Goal: Task Accomplishment & Management: Use online tool/utility

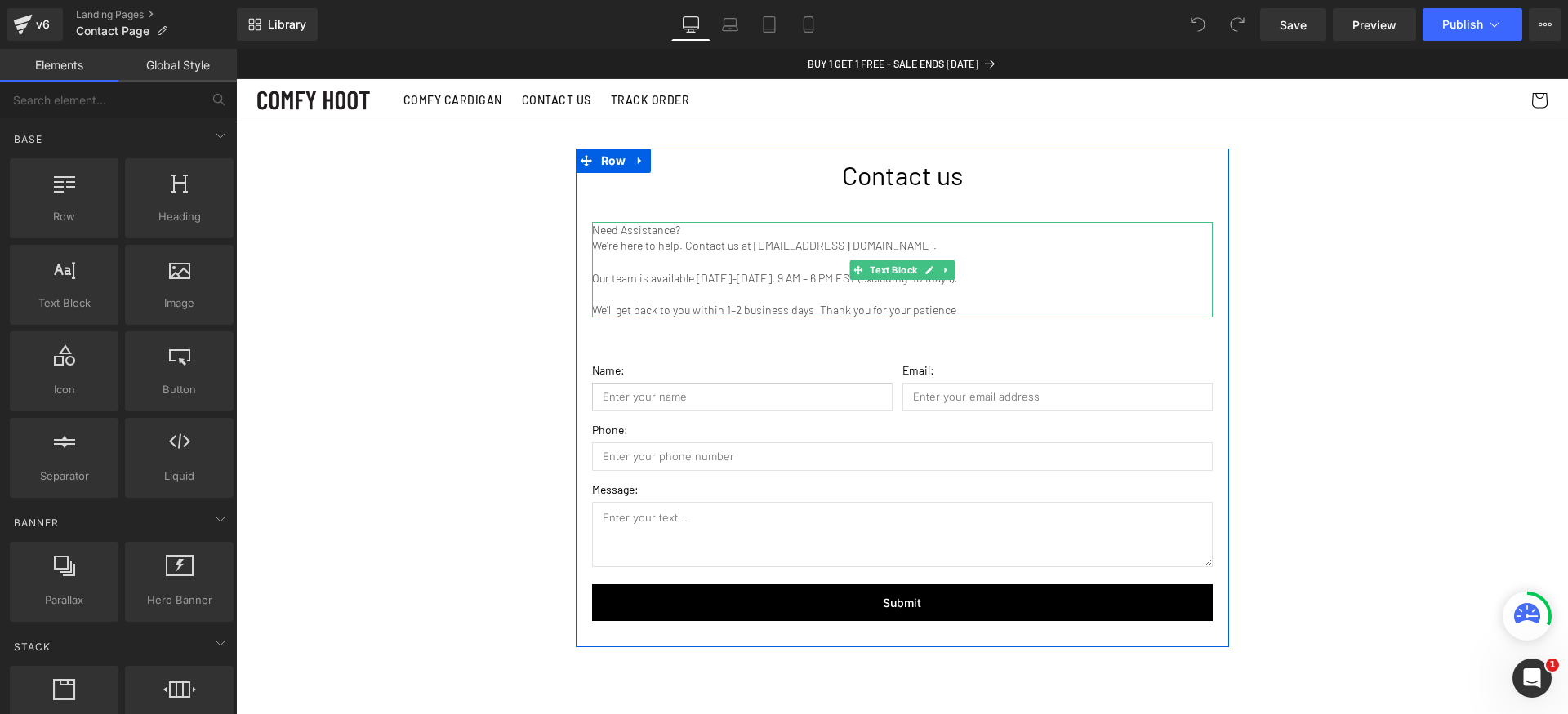
click at [719, 277] on p "Our team is available [DATE]–[DATE], 9 AM – 6 PM EST (excluding holidays)." at bounding box center [903, 278] width 621 height 16
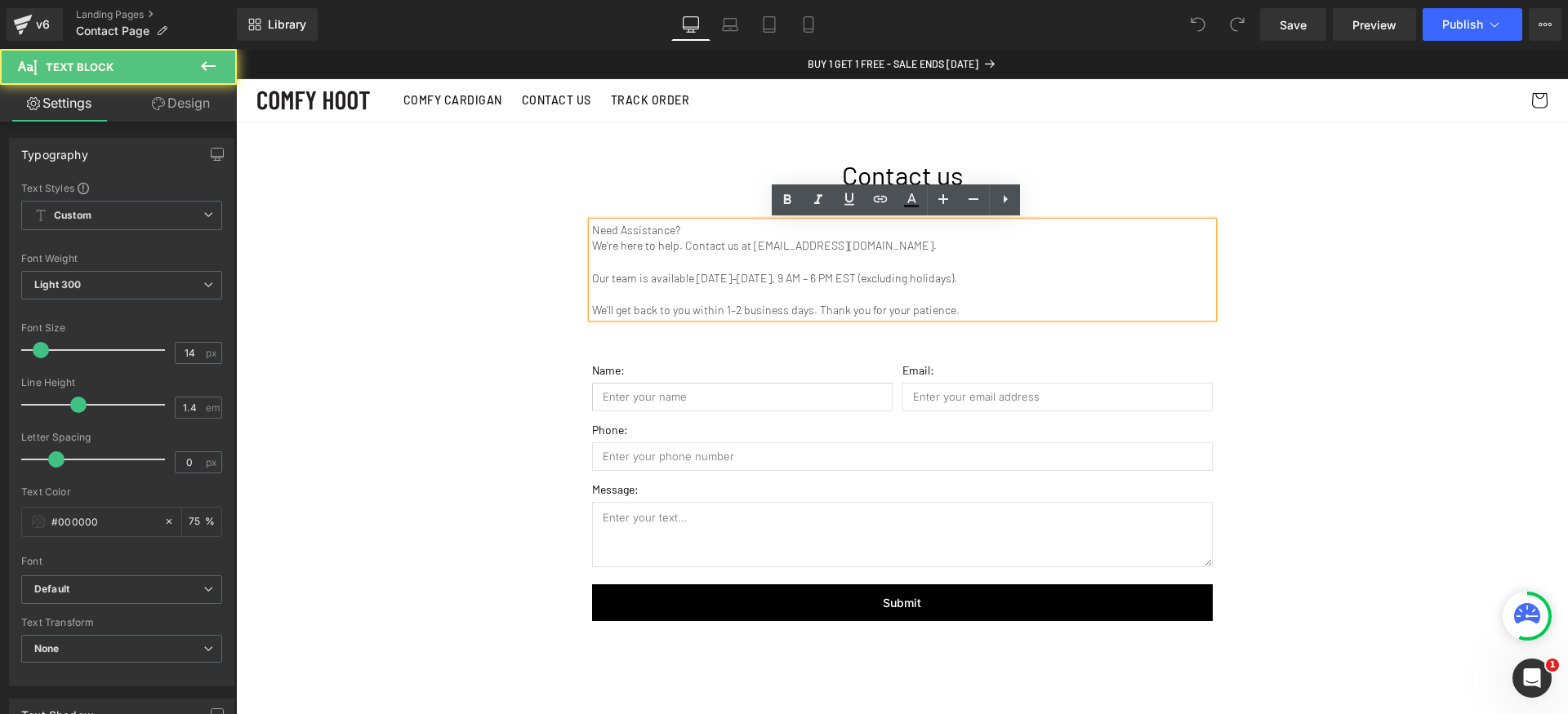
click at [780, 253] on div "Need Assistance? We're here to help. Contact us at [EMAIL_ADDRESS][DOMAIN_NAME]…" at bounding box center [903, 270] width 621 height 96
drag, startPoint x: 746, startPoint y: 246, endPoint x: 943, endPoint y: 249, distance: 197.0
click at [943, 249] on p "We're here to help. Contact us at [EMAIL_ADDRESS][DOMAIN_NAME]." at bounding box center [903, 245] width 621 height 16
paste div
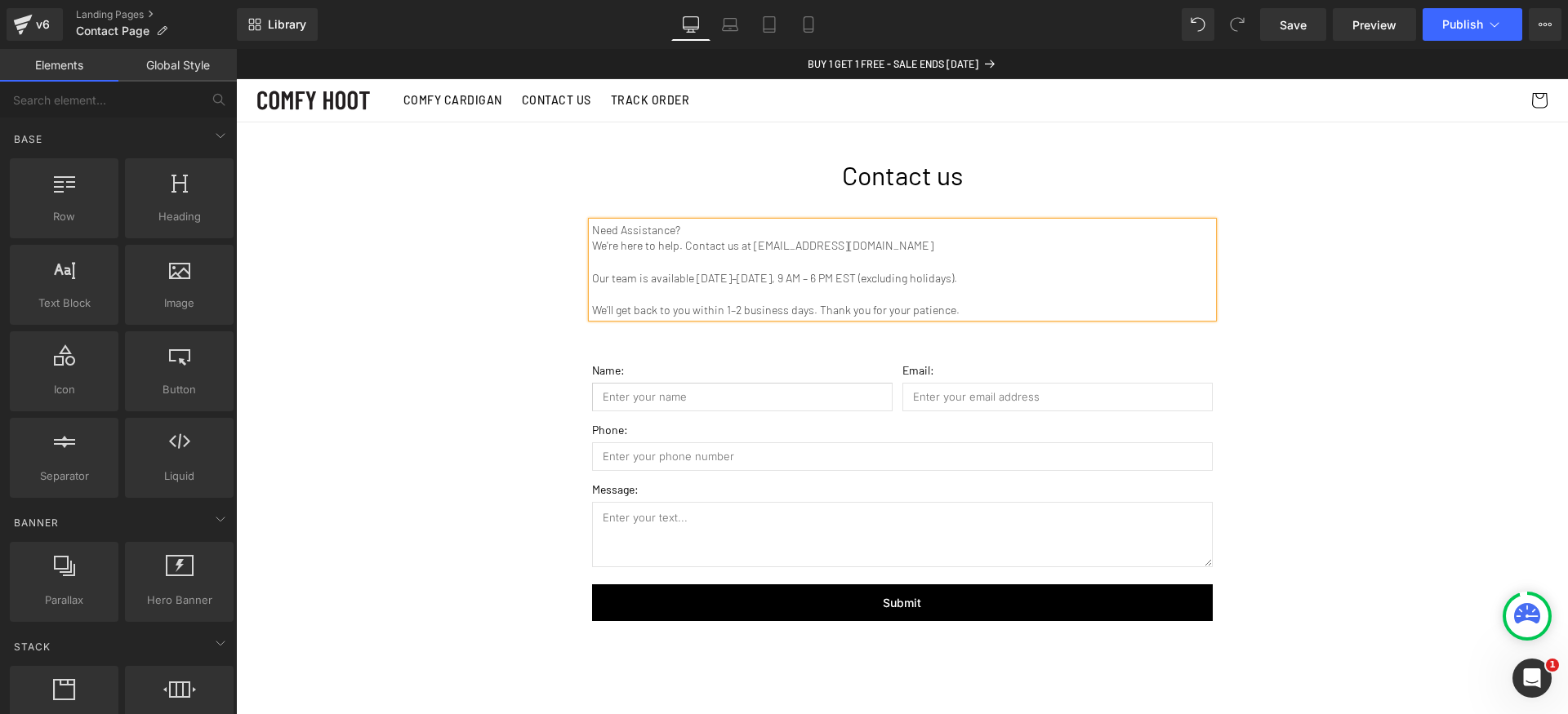
click at [1352, 279] on div "Contact us Heading Need Assistance? We're here to help. Contact us at [EMAIL_AD…" at bounding box center [902, 492] width 1332 height 740
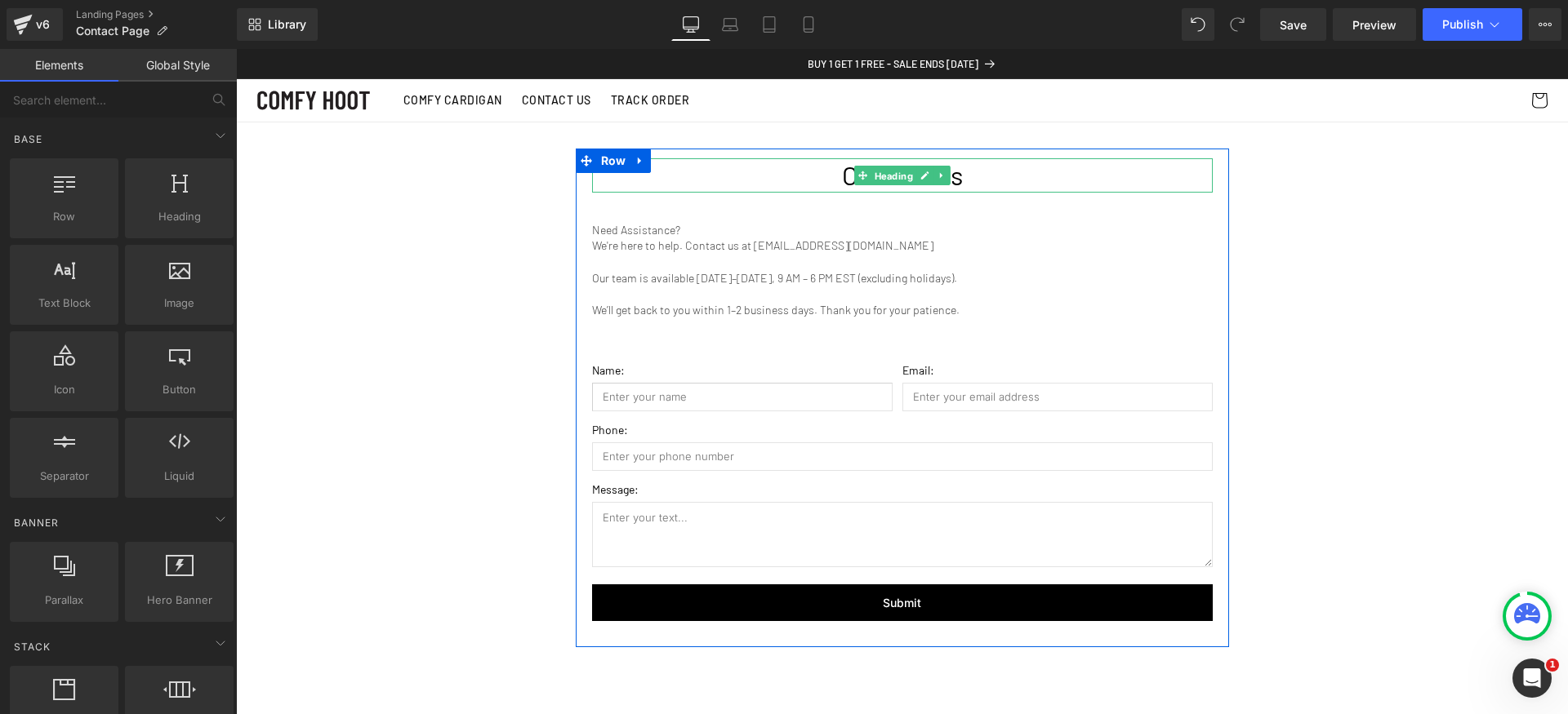
click at [887, 183] on span "Heading" at bounding box center [892, 176] width 44 height 20
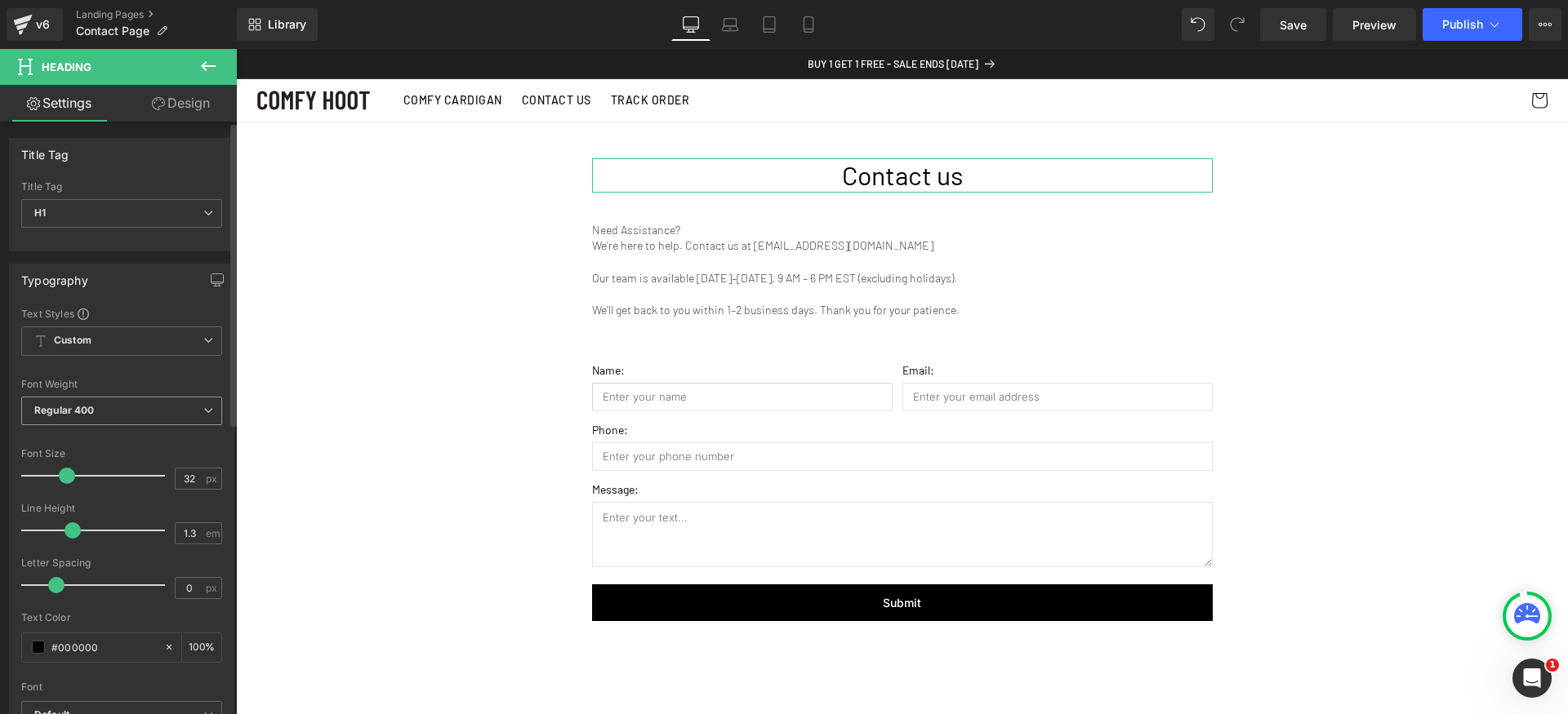
click at [164, 412] on span "Regular 400" at bounding box center [121, 410] width 201 height 28
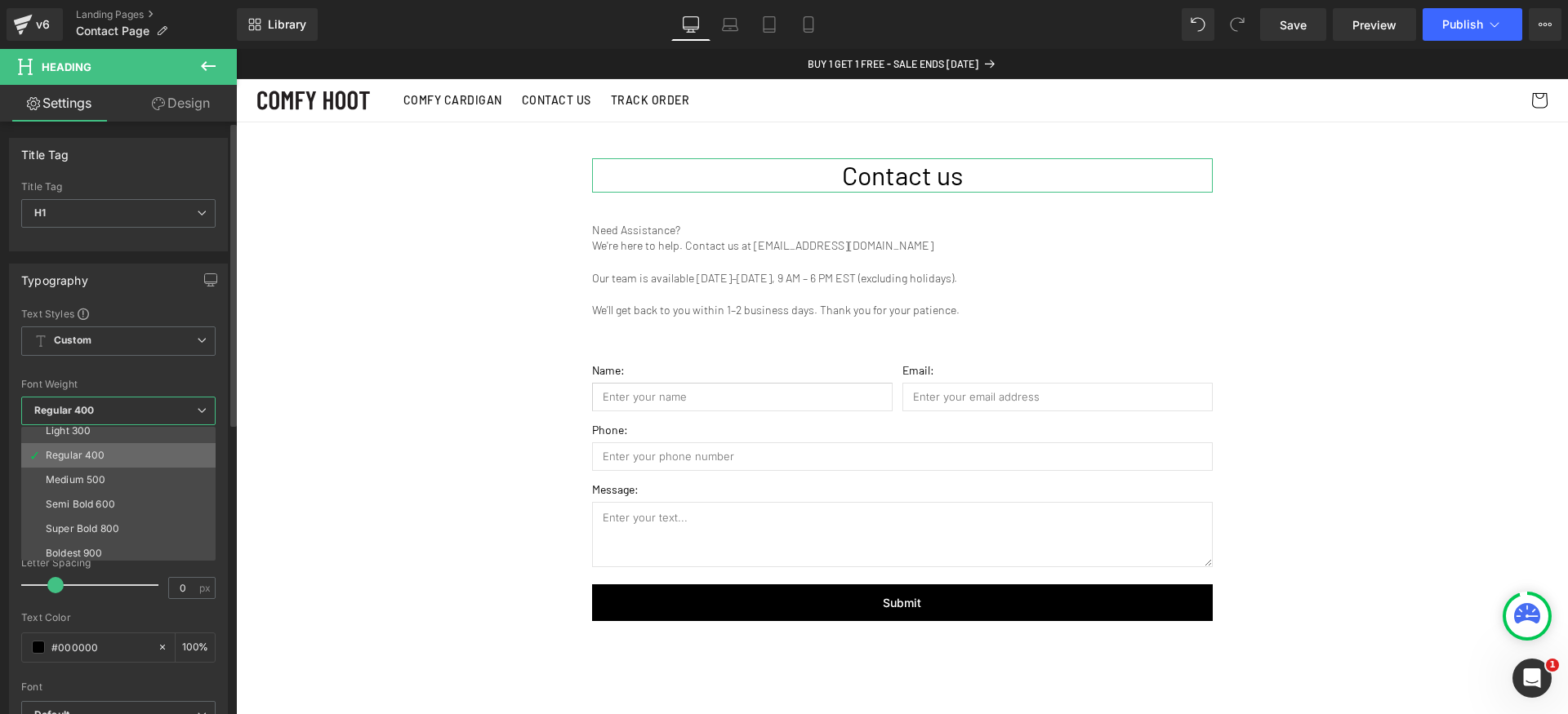
scroll to position [78, 0]
click at [110, 550] on li "Bold 700" at bounding box center [121, 557] width 202 height 25
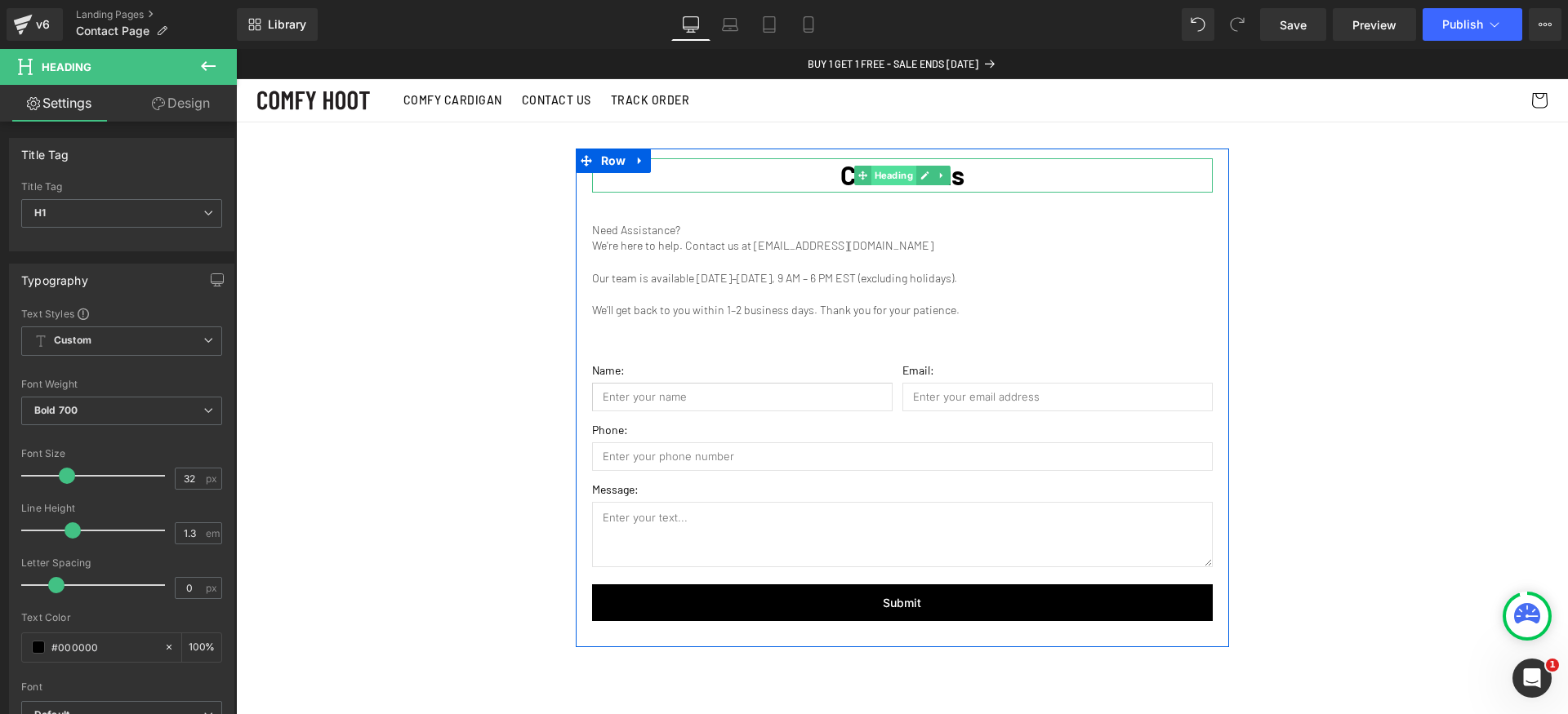
click at [890, 179] on span "Heading" at bounding box center [892, 175] width 44 height 20
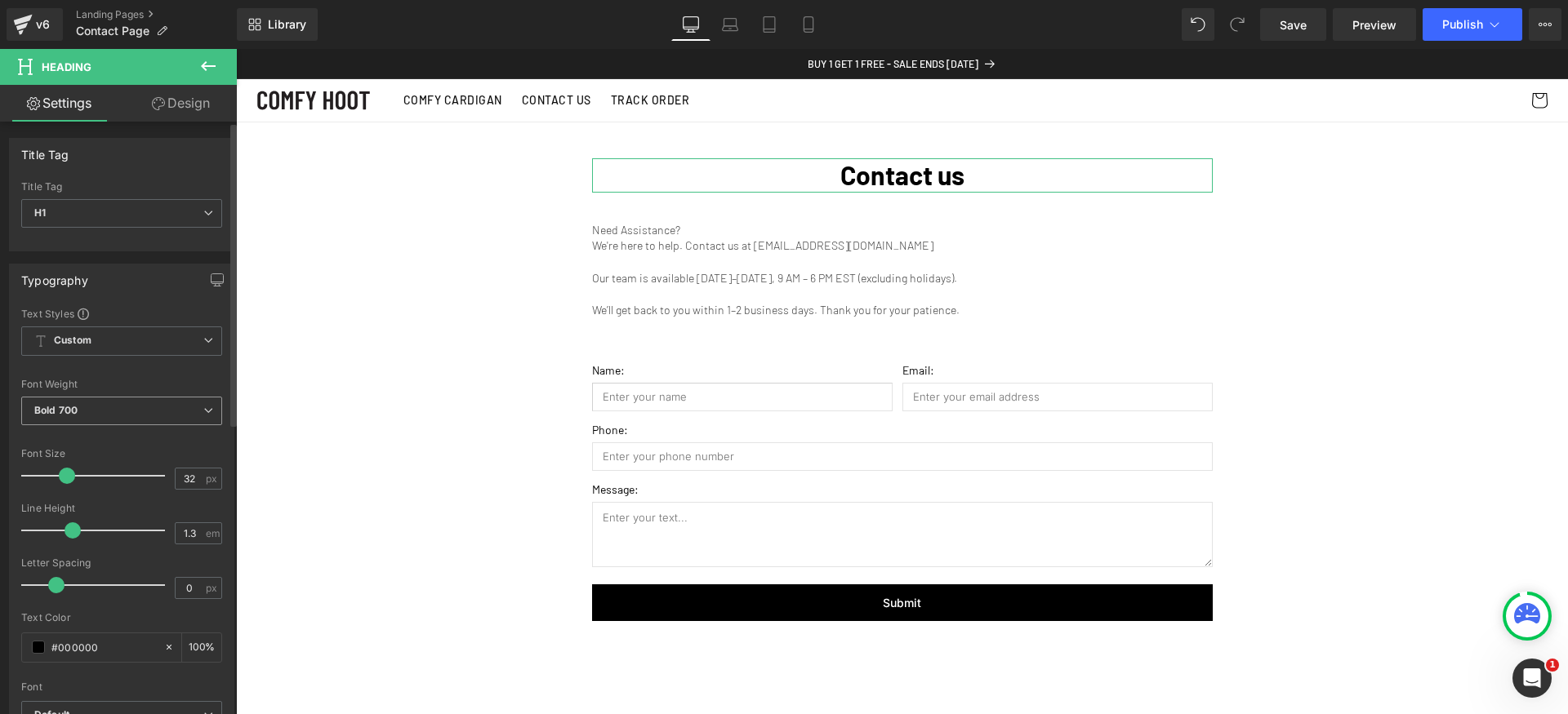
click at [146, 397] on span "Bold 700" at bounding box center [121, 410] width 201 height 28
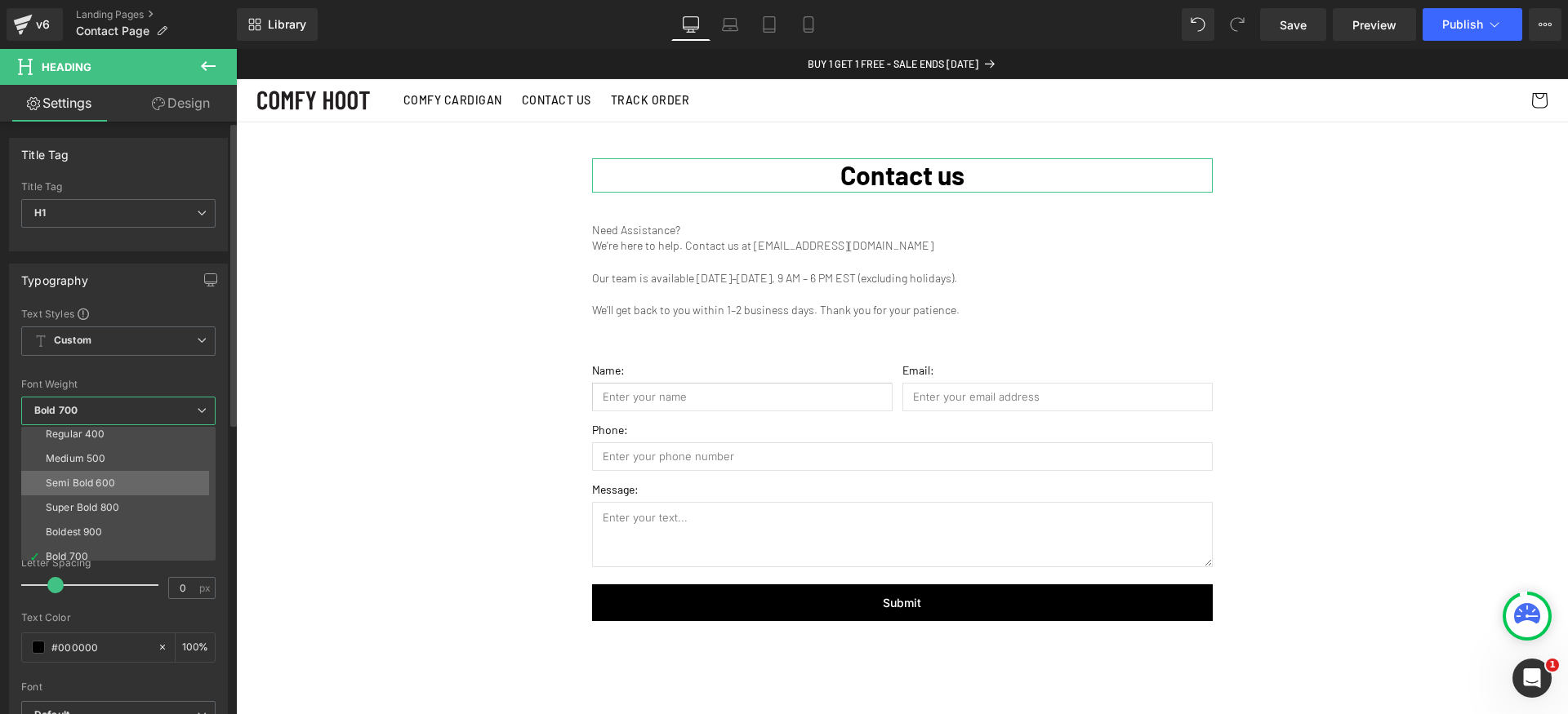
click at [129, 476] on li "Semi Bold 600" at bounding box center [121, 483] width 202 height 25
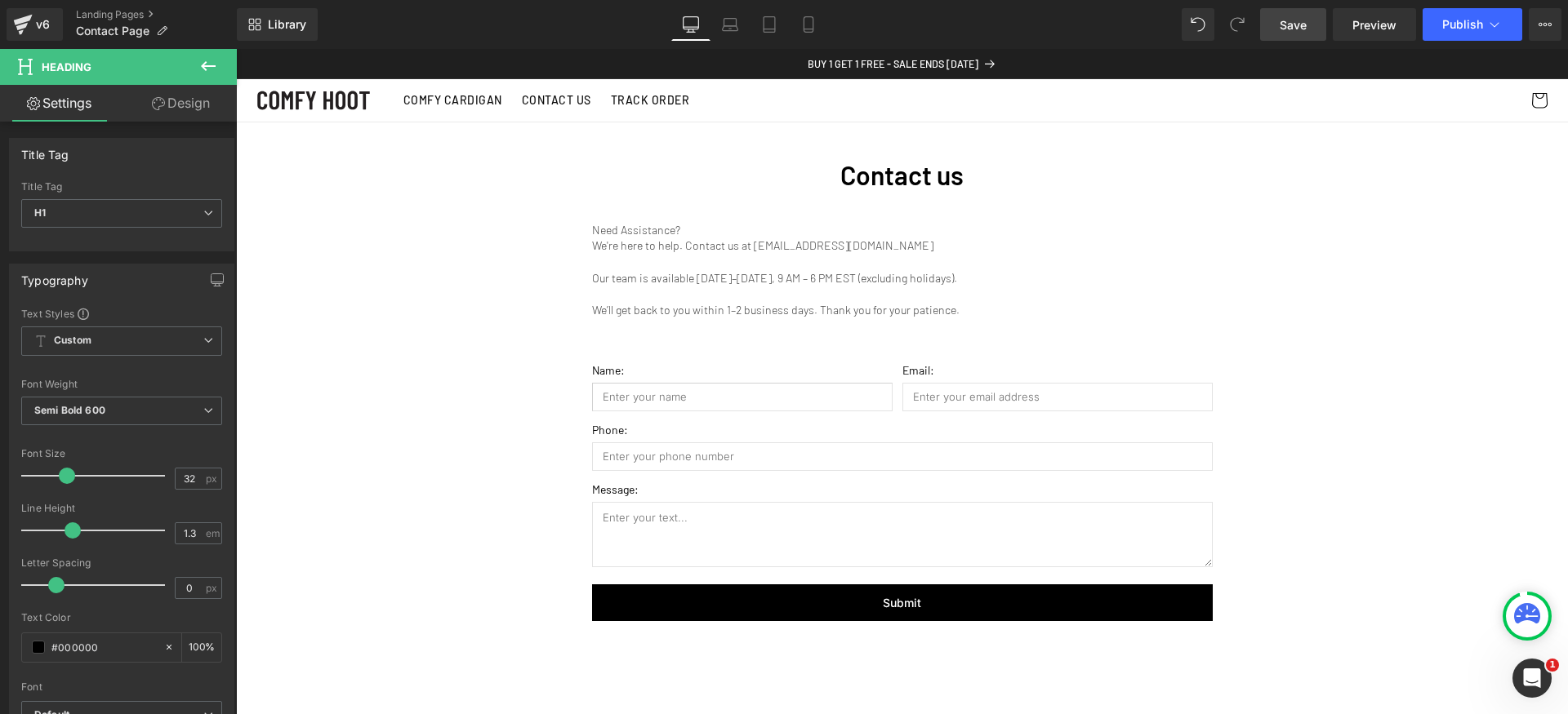
click at [1300, 14] on link "Save" at bounding box center [1294, 25] width 66 height 33
click at [1452, 26] on span "Publish" at bounding box center [1462, 25] width 41 height 13
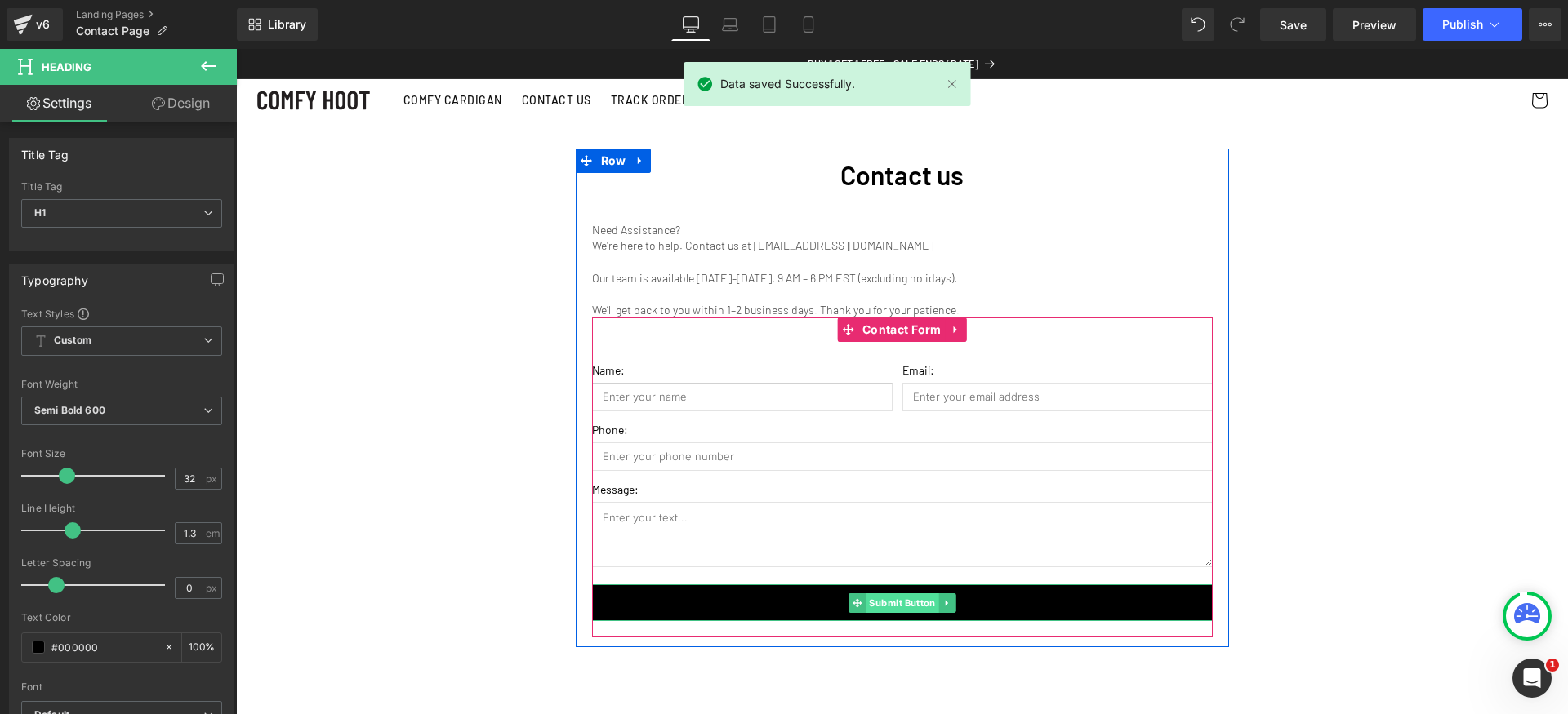
click at [866, 604] on span "Submit Button" at bounding box center [903, 602] width 74 height 20
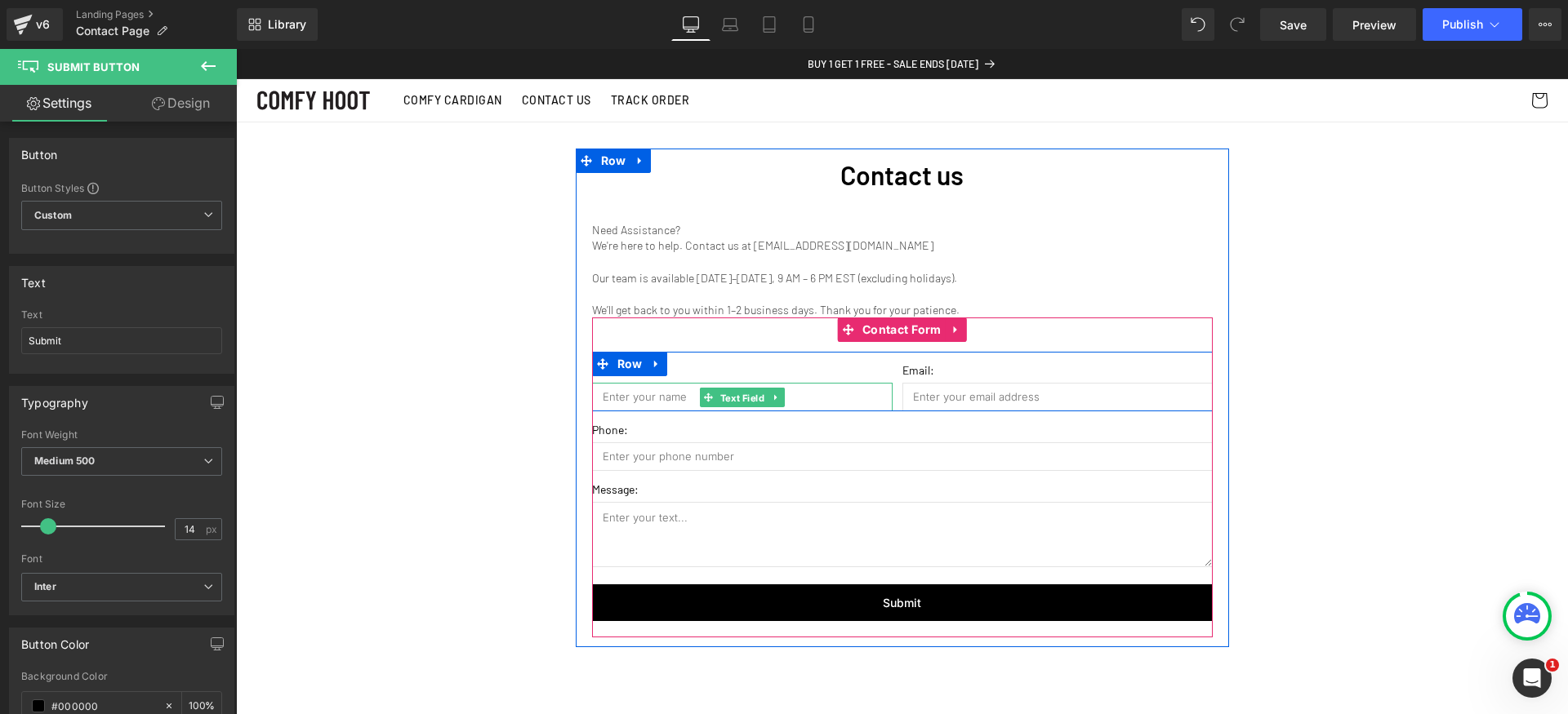
click at [719, 400] on span "Text Field" at bounding box center [742, 398] width 51 height 20
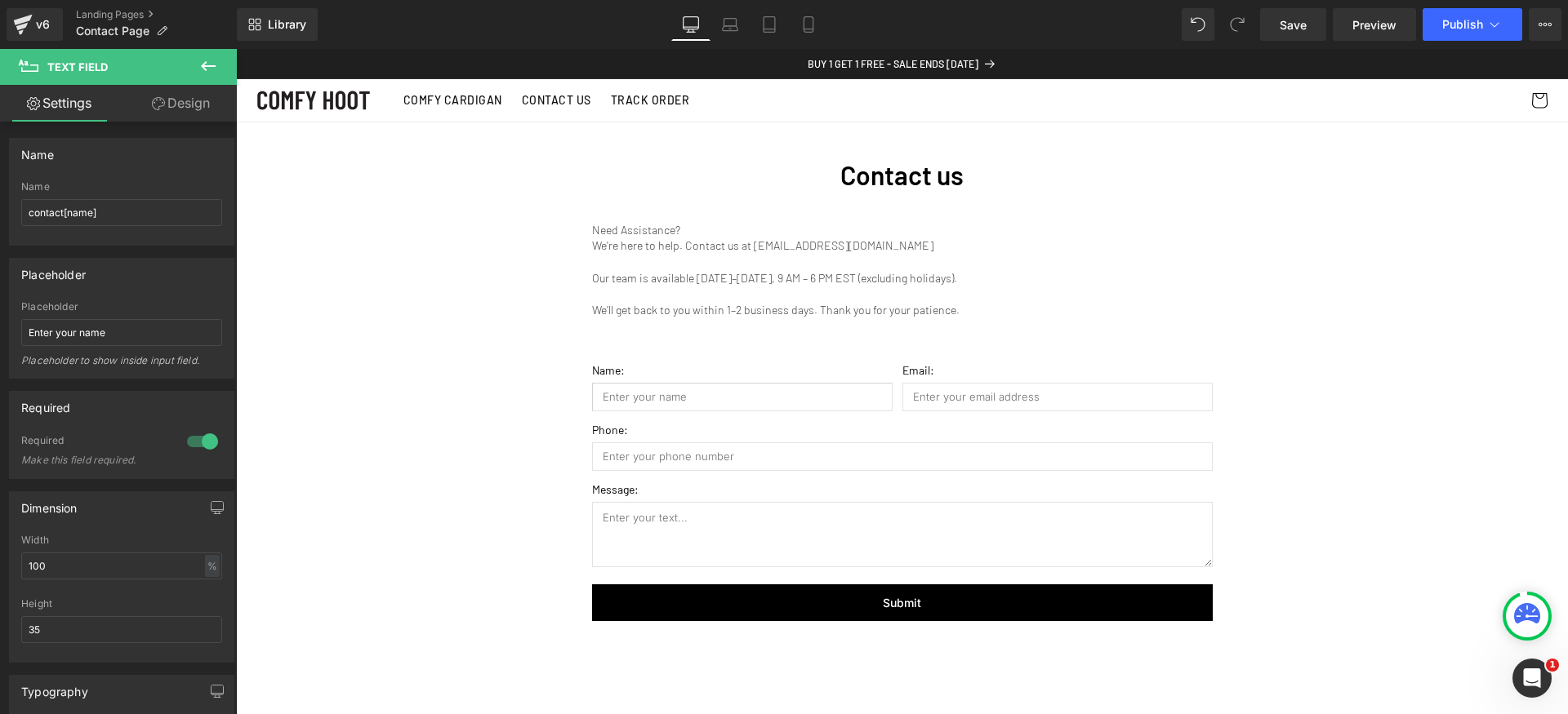
click at [1400, 198] on div "Contact us Heading Need Assistance? We're here to help. Contact us at [EMAIL_AD…" at bounding box center [902, 492] width 1332 height 740
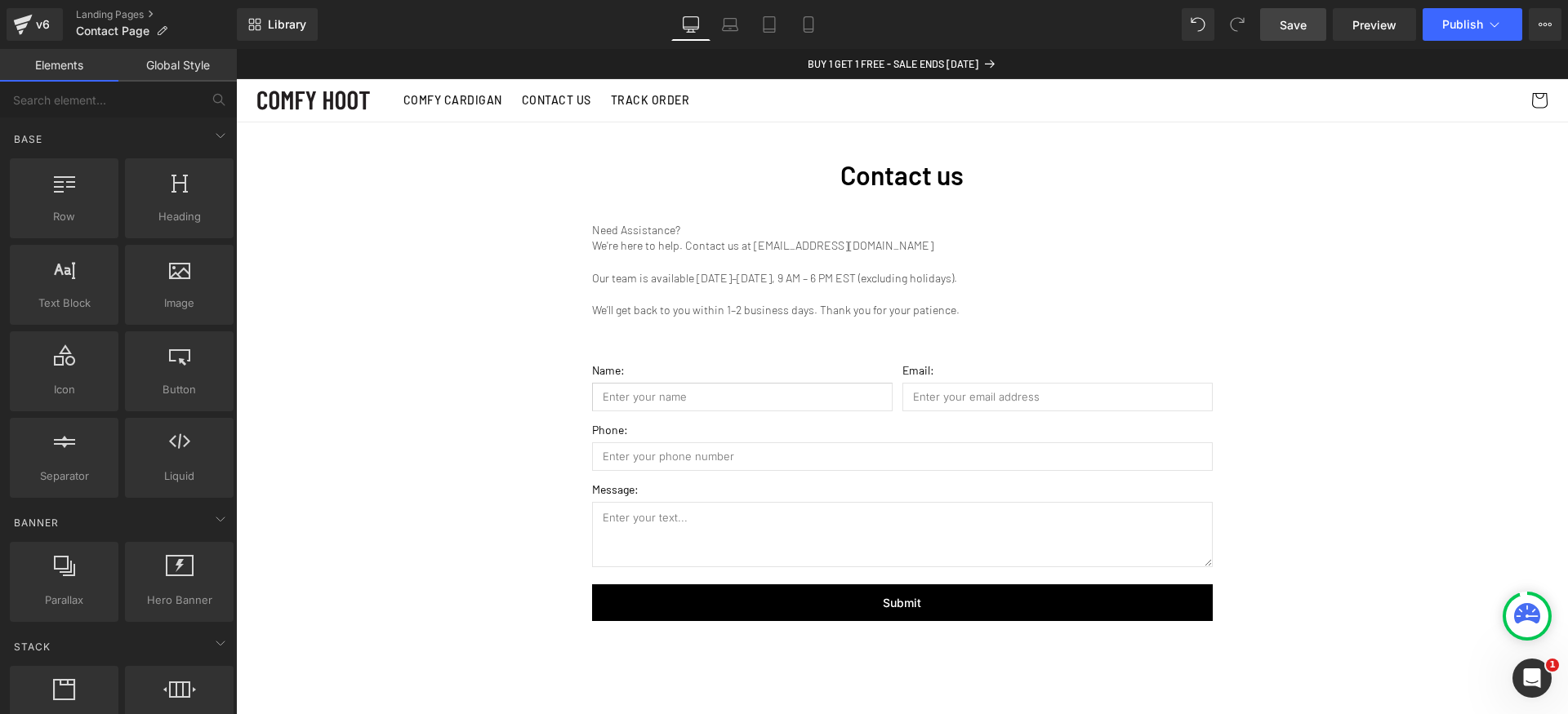
click at [1292, 26] on span "Save" at bounding box center [1294, 25] width 26 height 17
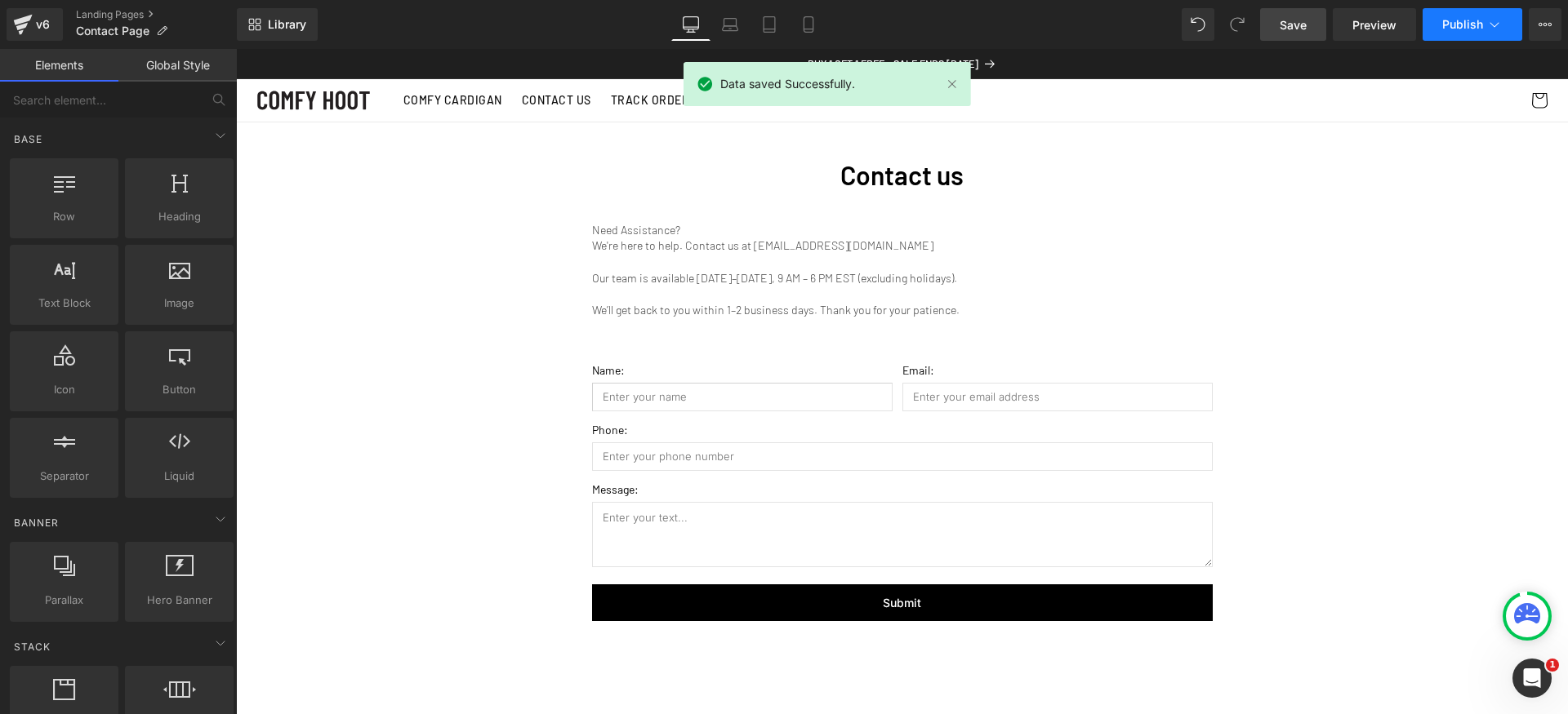
click at [1482, 26] on span "Publish" at bounding box center [1462, 25] width 41 height 13
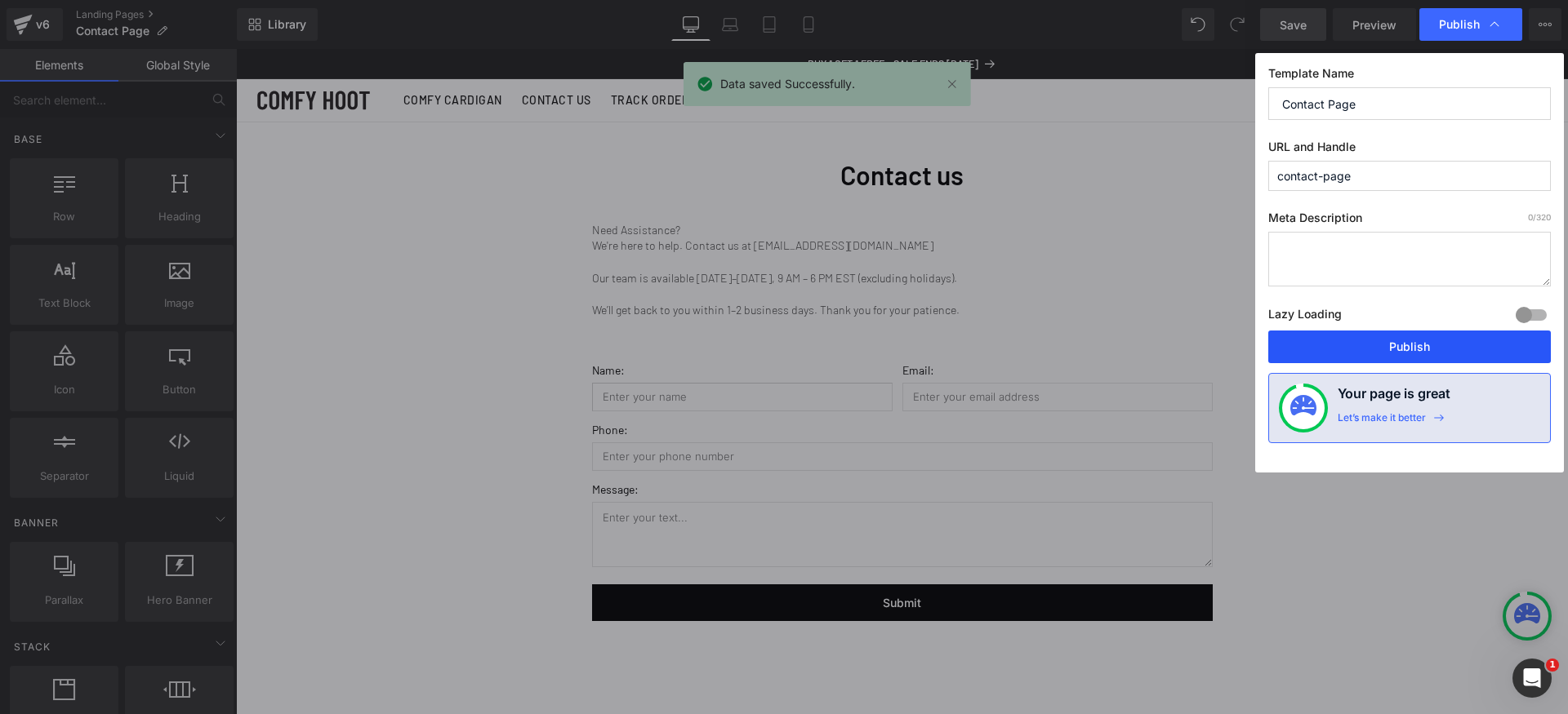
click at [1456, 346] on button "Publish" at bounding box center [1409, 347] width 283 height 33
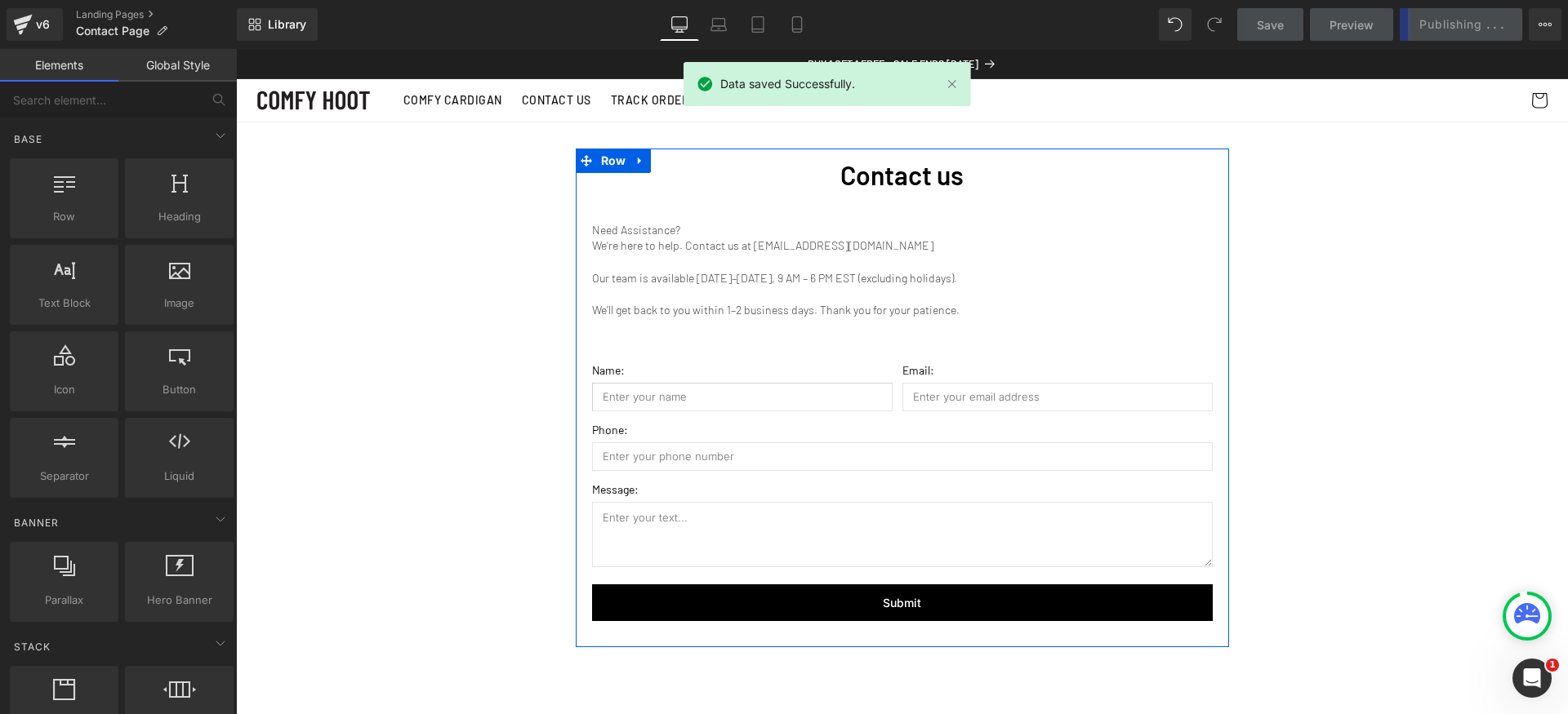
scroll to position [688, 0]
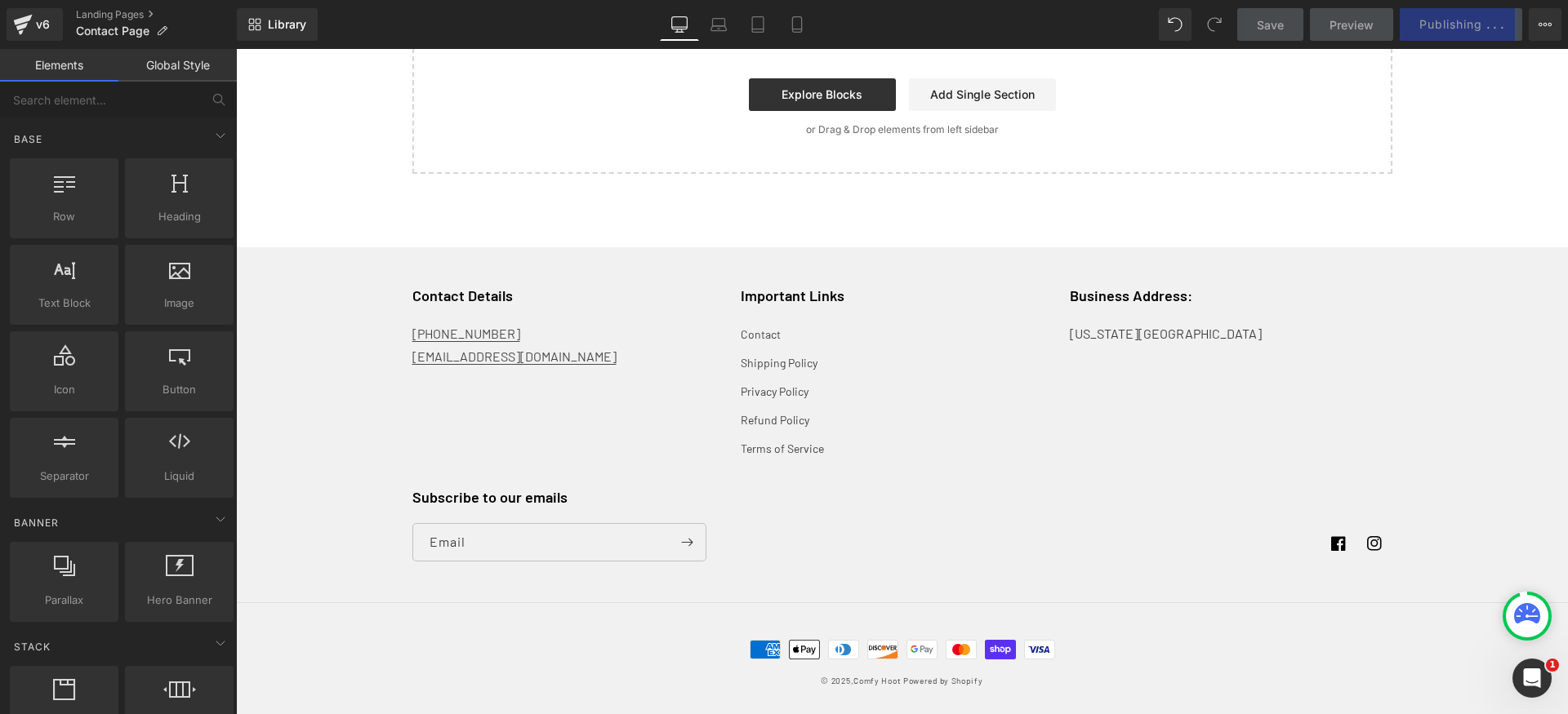
click at [1081, 450] on div "Business Address: [US_STATE][GEOGRAPHIC_DATA]" at bounding box center [1231, 374] width 323 height 176
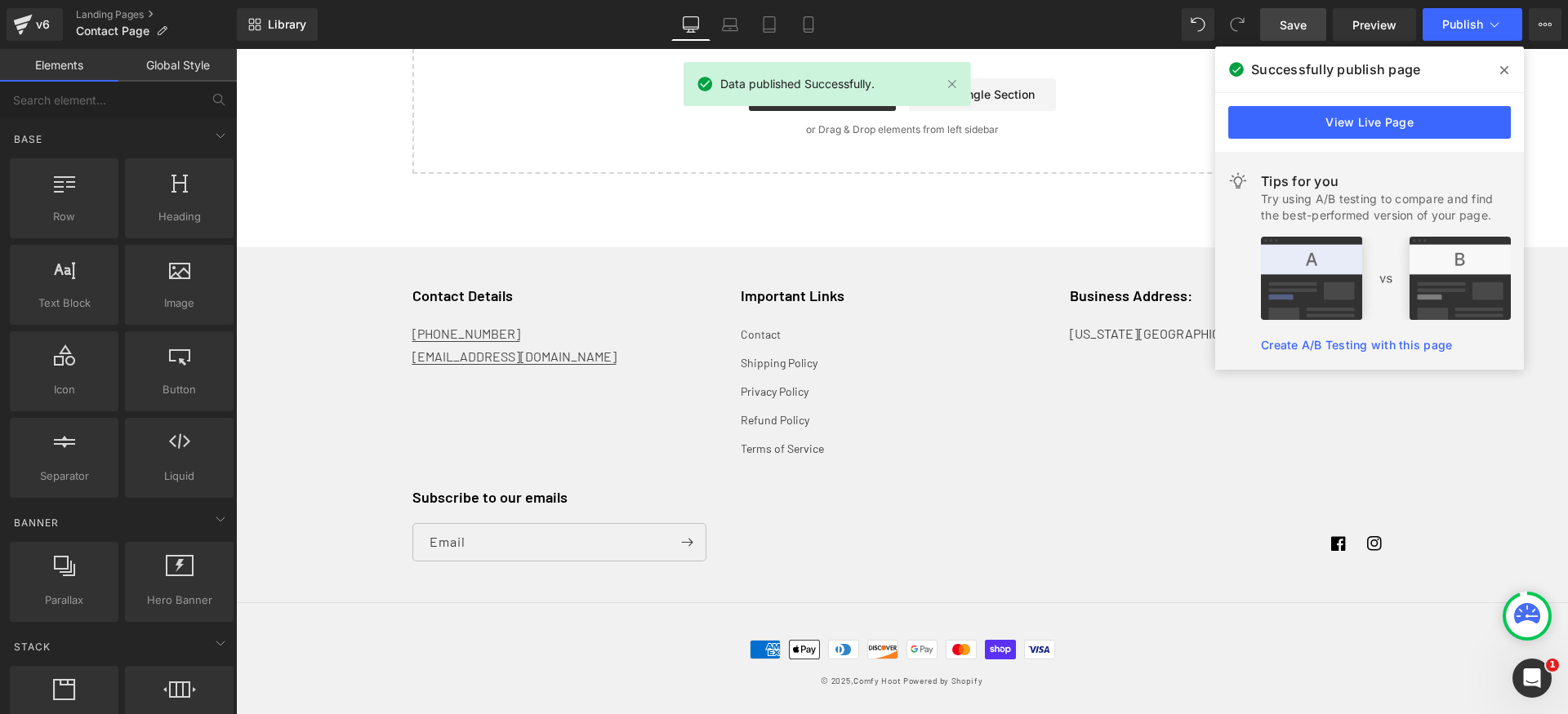
click at [1504, 68] on icon at bounding box center [1505, 70] width 9 height 13
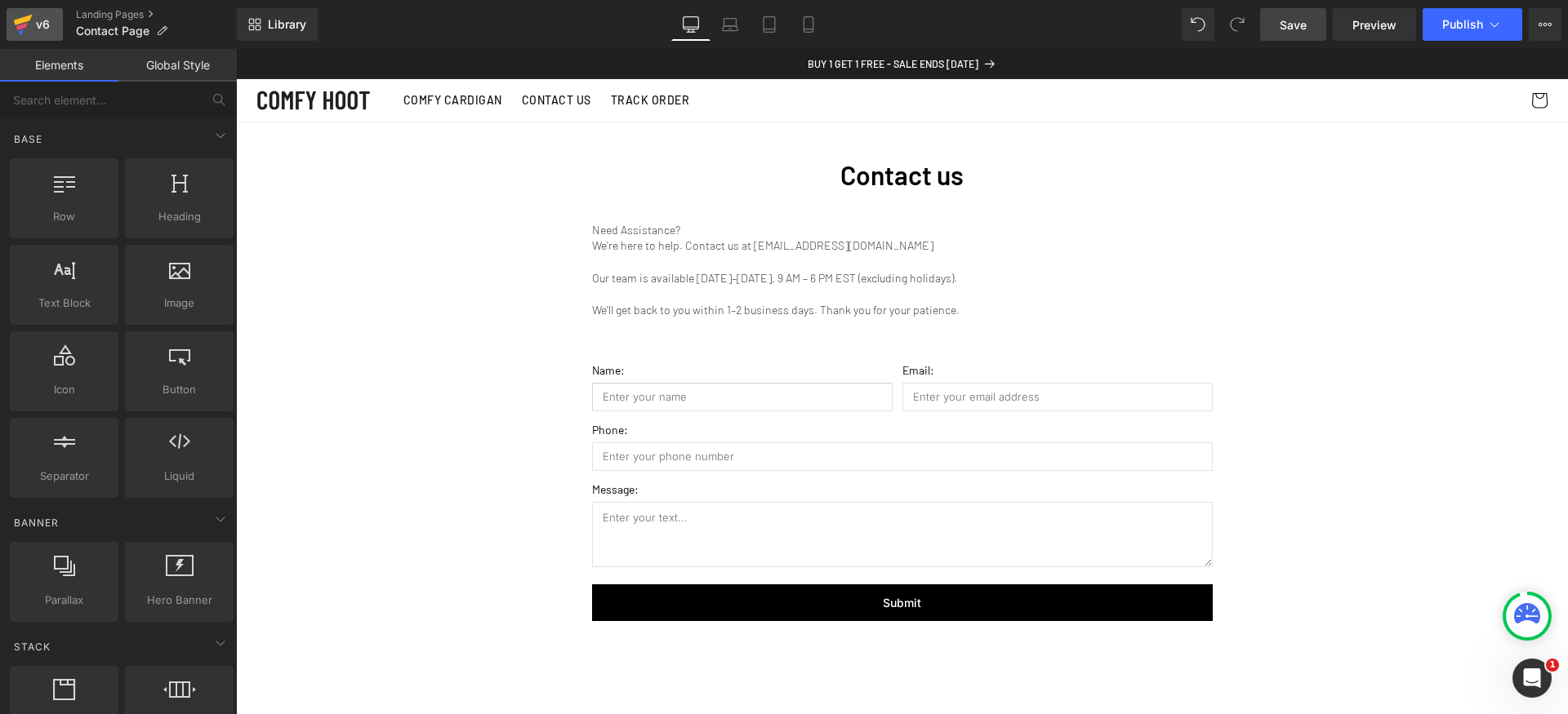
click at [7, 33] on link "v6" at bounding box center [35, 25] width 57 height 33
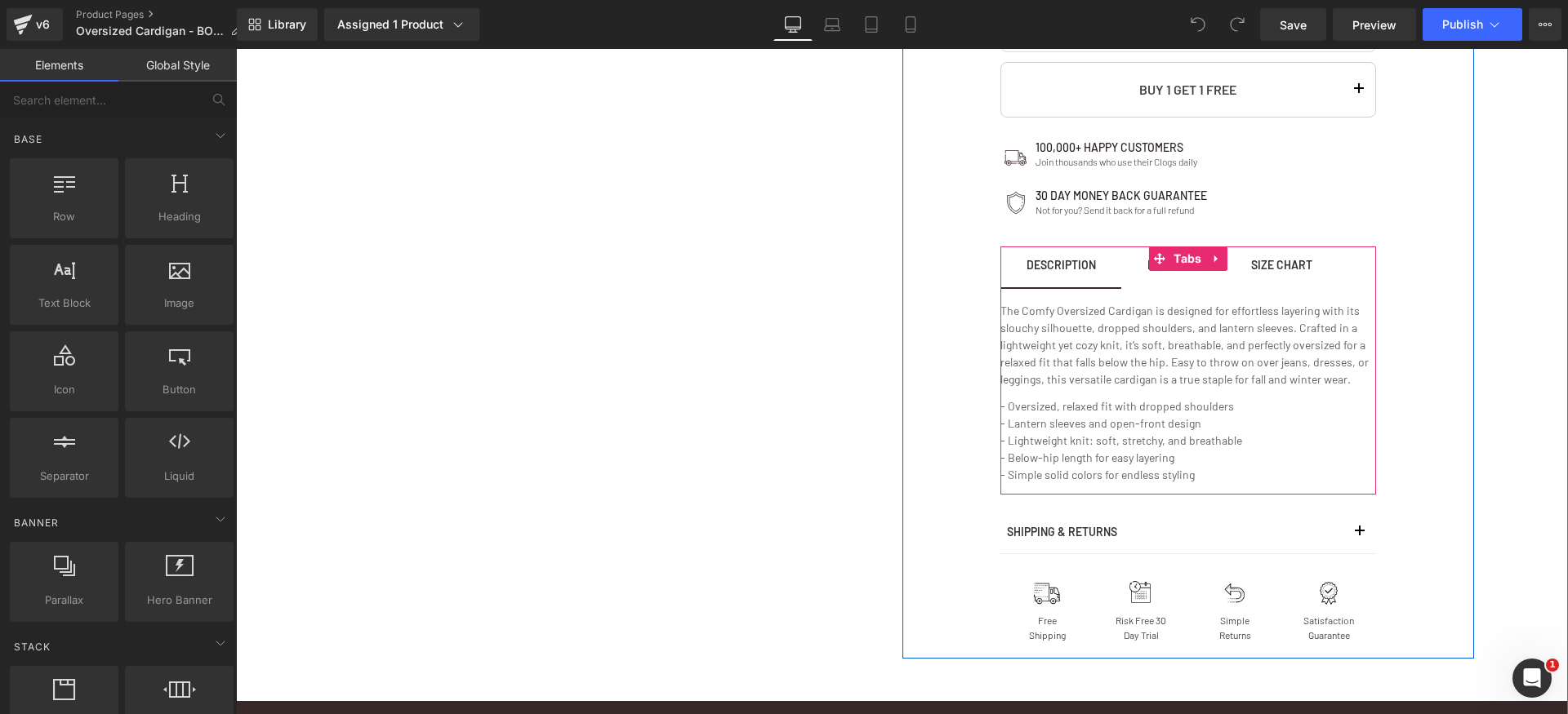
scroll to position [957, 0]
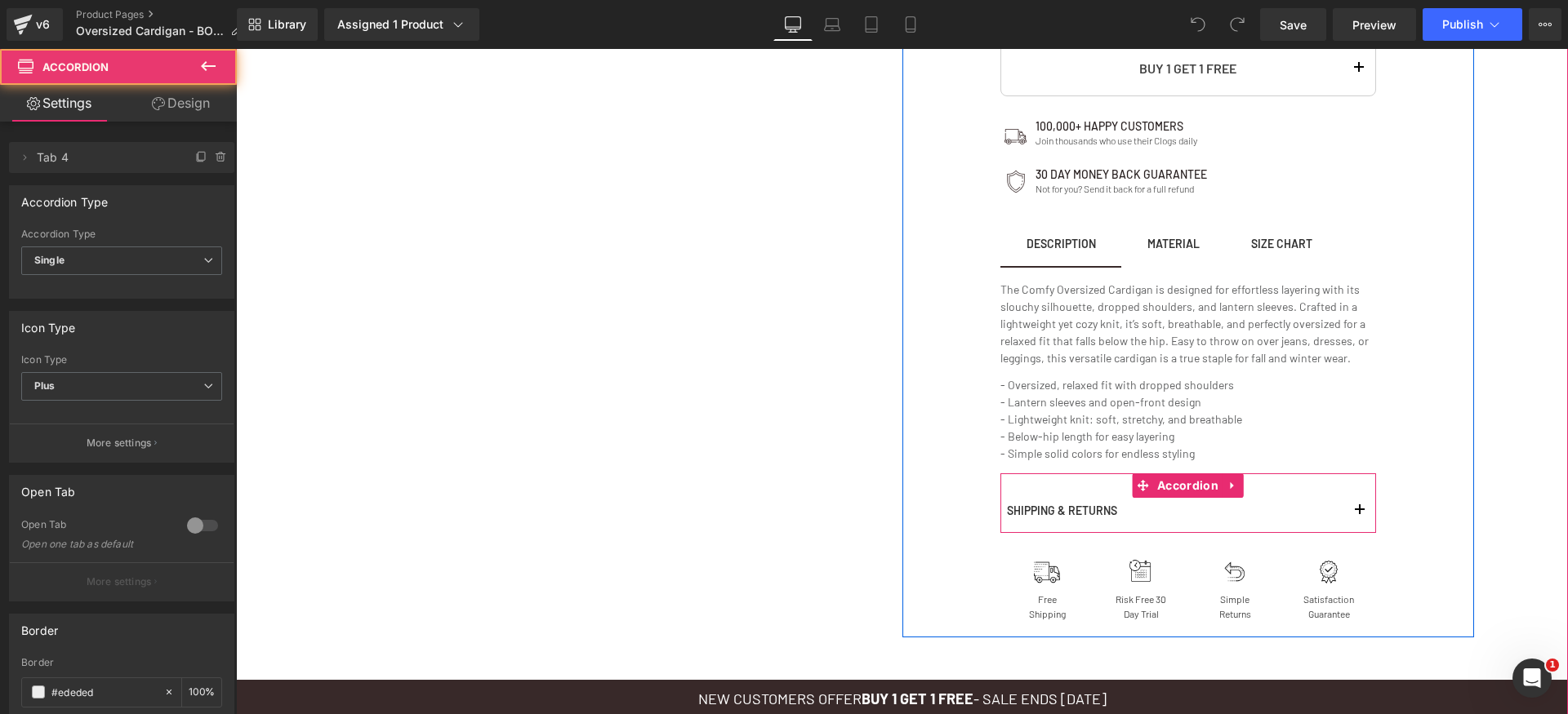
click at [1131, 527] on div "Shipping & Returns Text Block" at bounding box center [1188, 512] width 376 height 44
click at [1346, 506] on button "button" at bounding box center [1360, 511] width 33 height 43
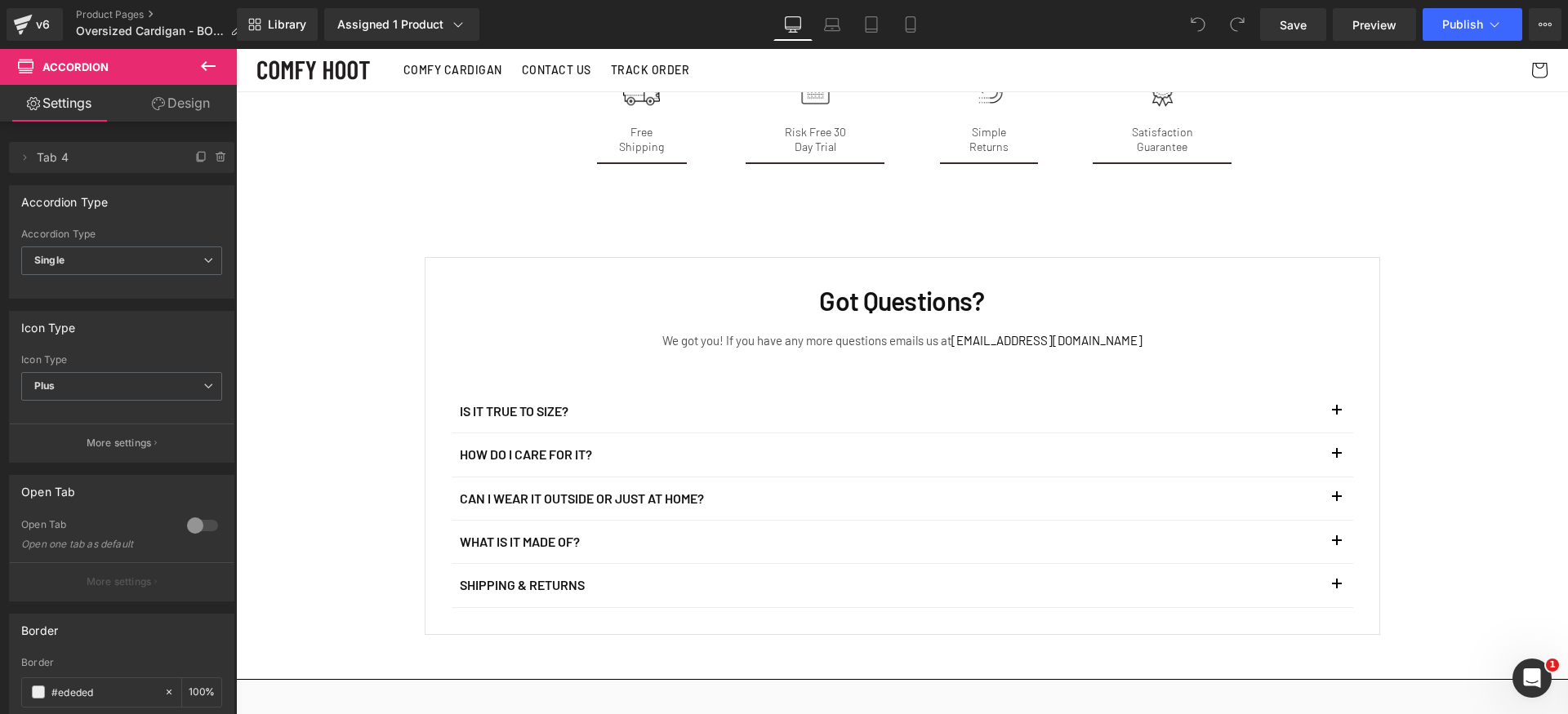
scroll to position [3607, 0]
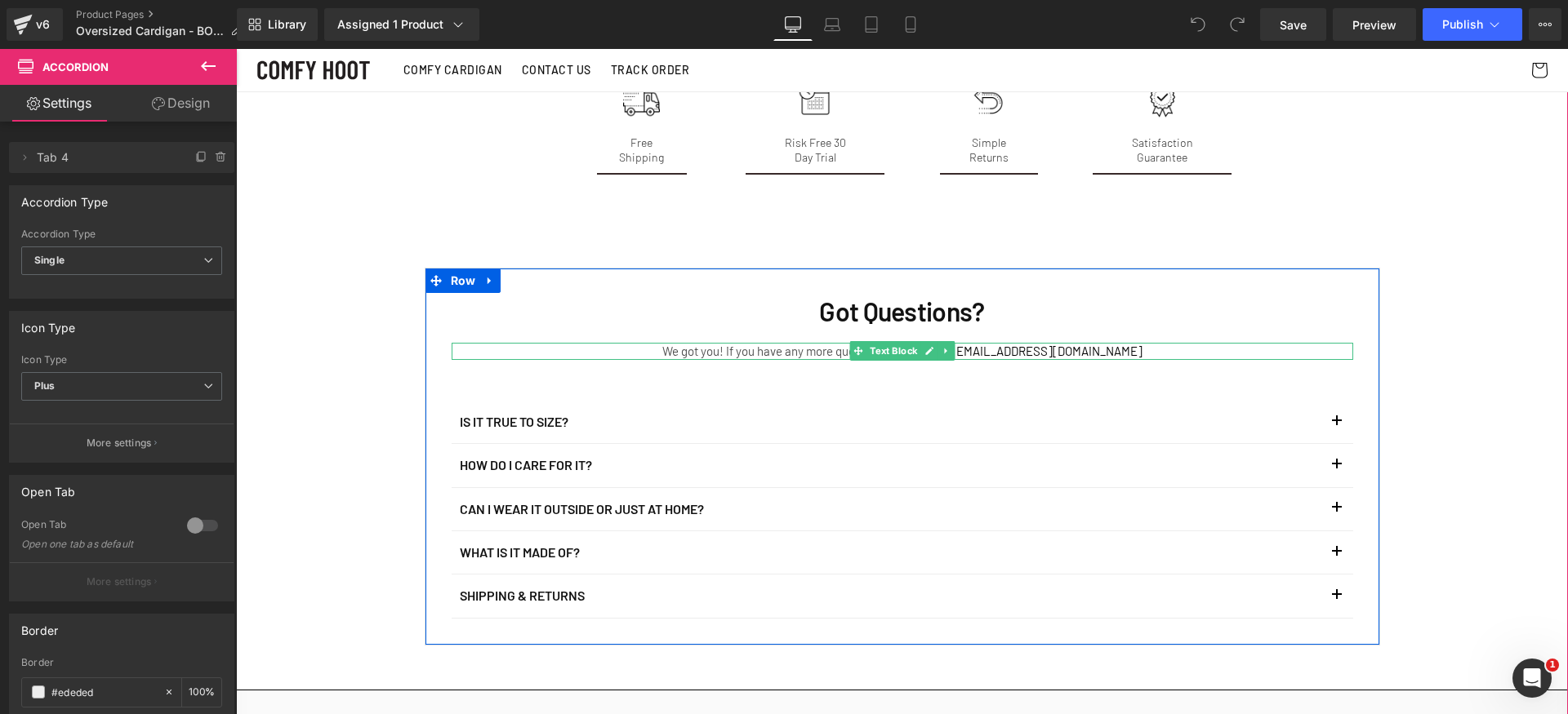
drag, startPoint x: 1015, startPoint y: 351, endPoint x: 996, endPoint y: 355, distance: 19.4
click at [1014, 351] on span "[EMAIL_ADDRESS][DOMAIN_NAME]" at bounding box center [1048, 351] width 191 height 15
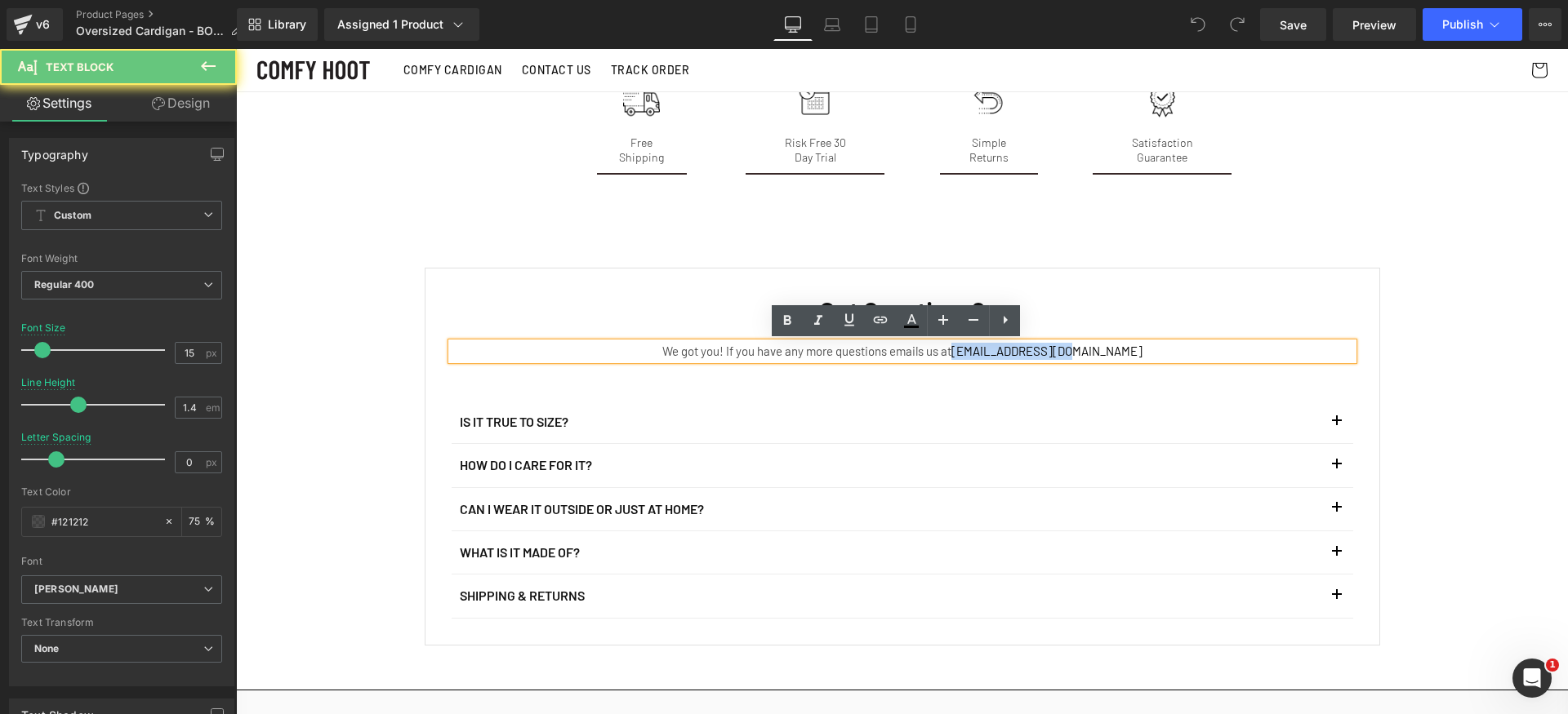
drag, startPoint x: 990, startPoint y: 350, endPoint x: 1146, endPoint y: 357, distance: 156.2
click at [1146, 357] on p "We got you! If you have any more questions emails us at help@tonegrove.com" at bounding box center [902, 352] width 902 height 17
paste div
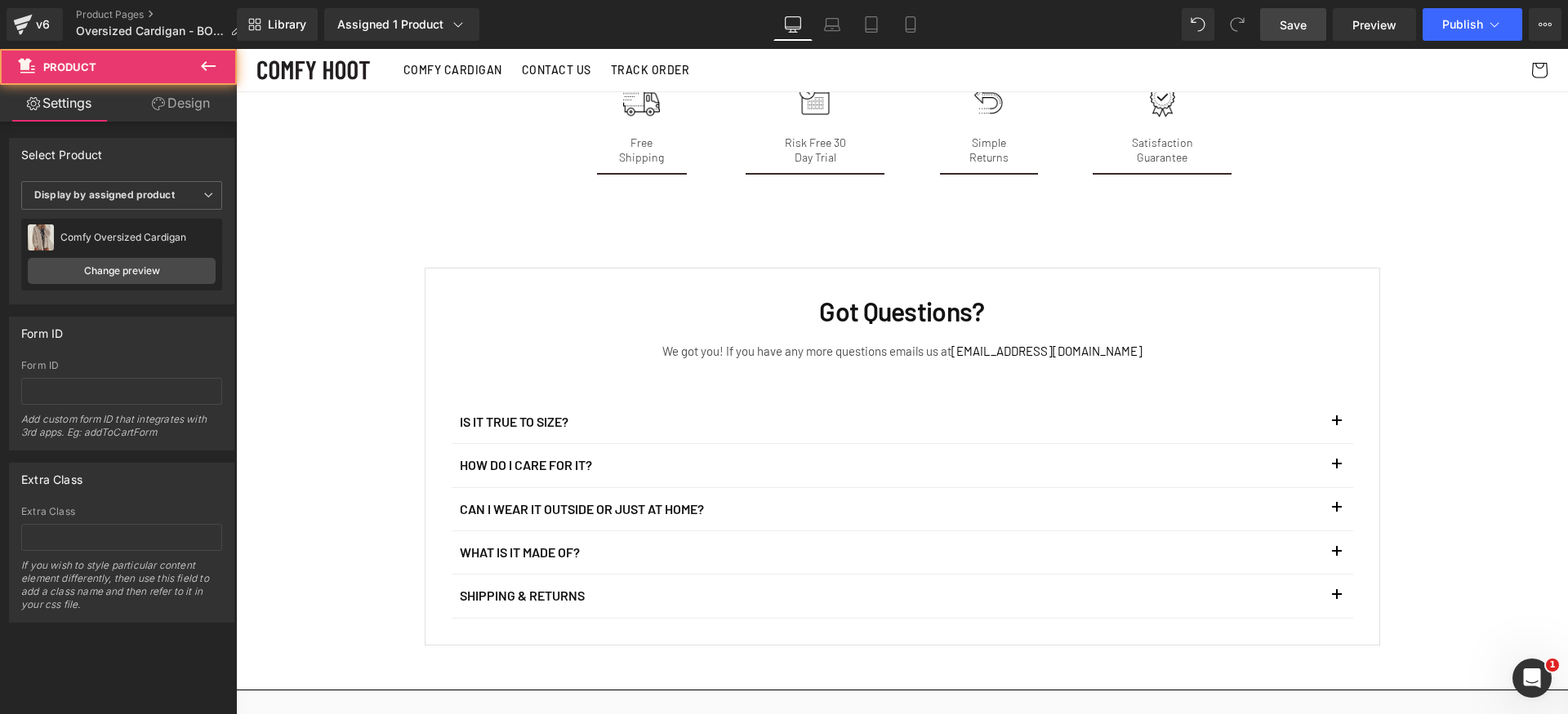
click at [1292, 24] on span "Save" at bounding box center [1294, 25] width 26 height 17
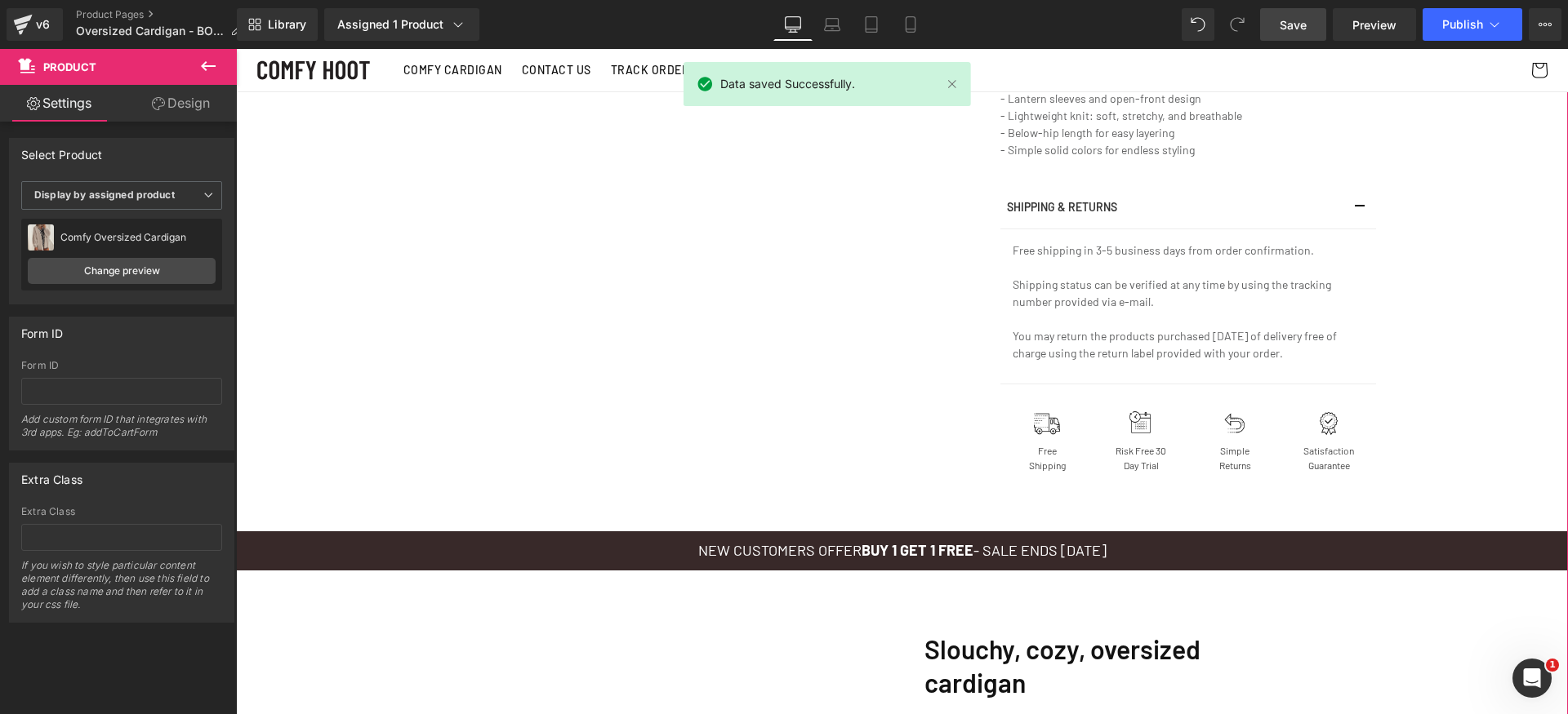
scroll to position [0, 0]
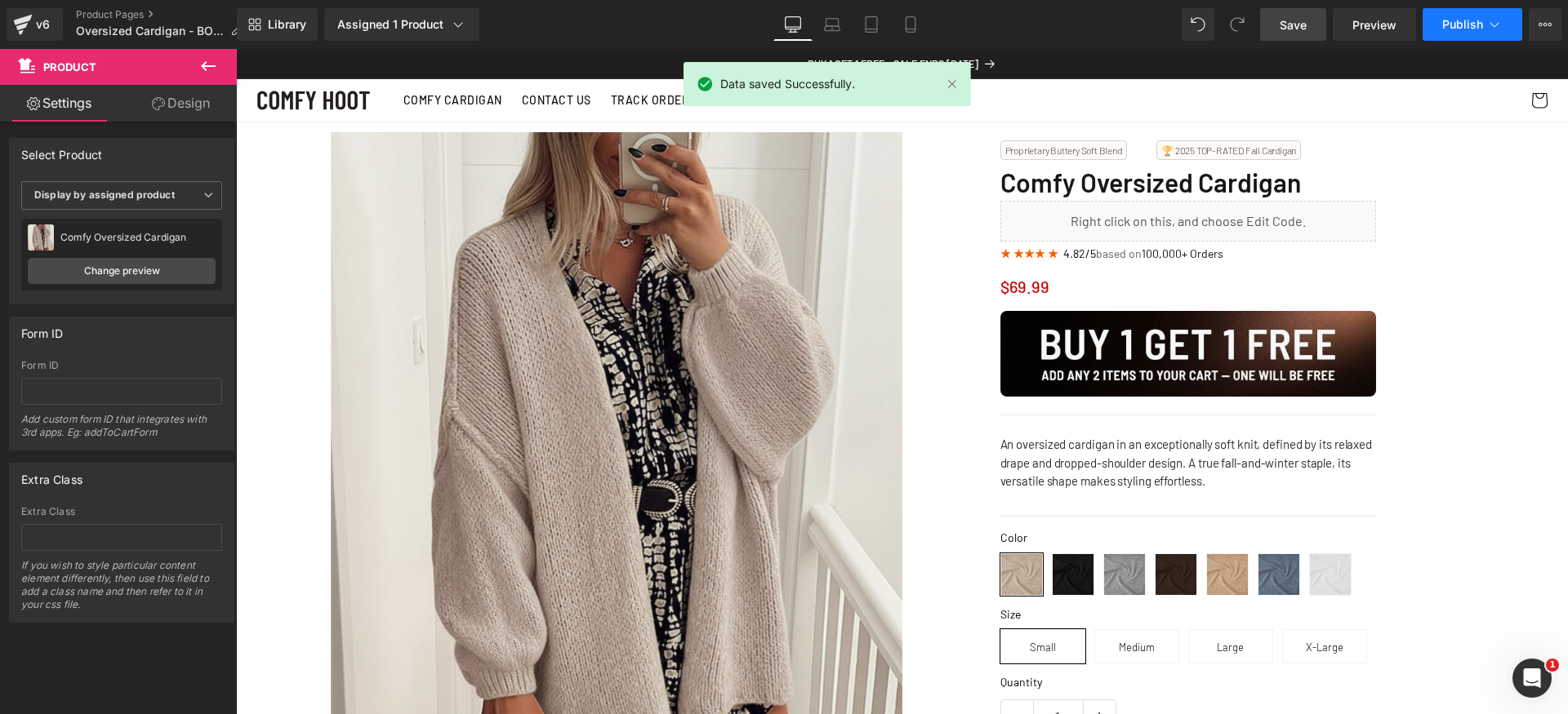
click at [1470, 29] on span "Publish" at bounding box center [1462, 25] width 41 height 13
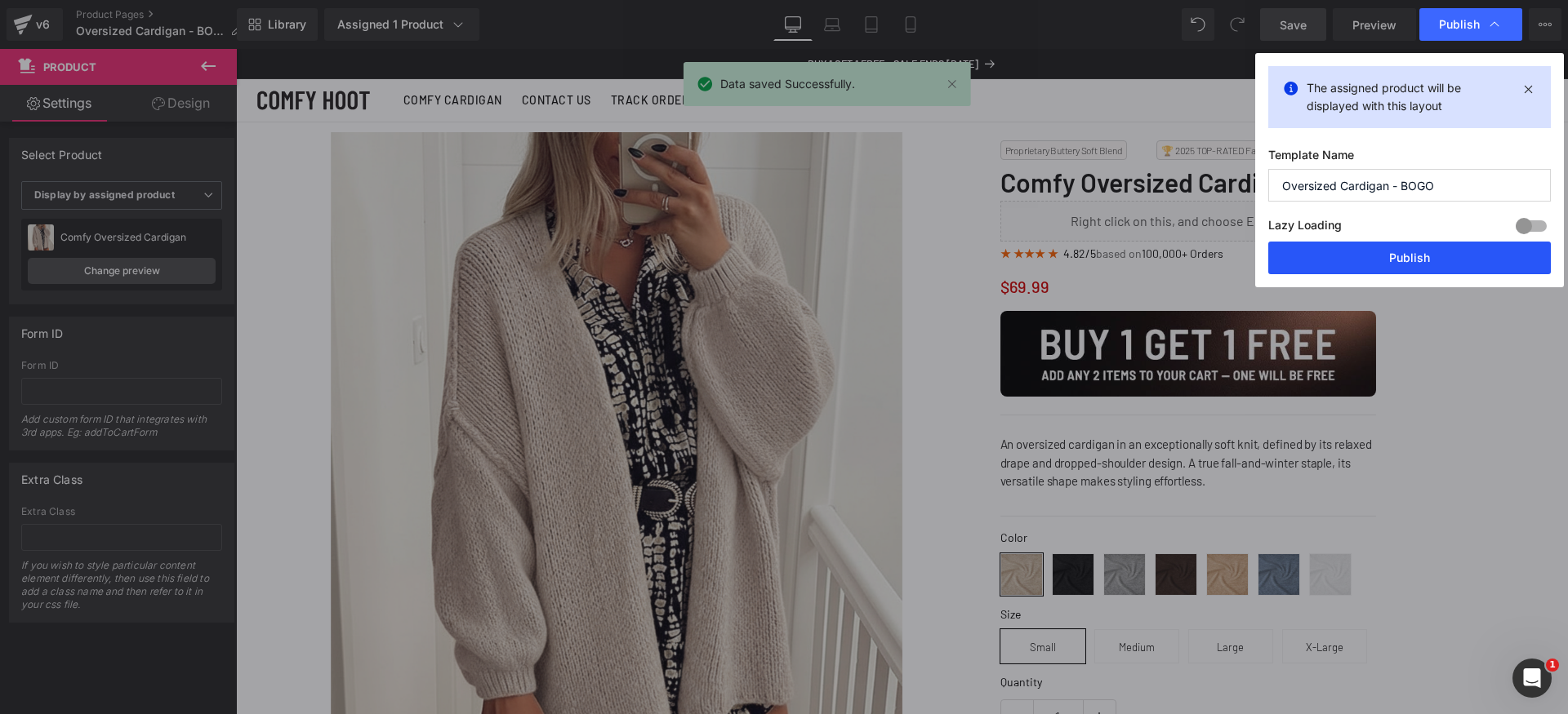
drag, startPoint x: 1405, startPoint y: 257, endPoint x: 1098, endPoint y: 435, distance: 354.9
click at [1405, 257] on button "Publish" at bounding box center [1409, 257] width 283 height 33
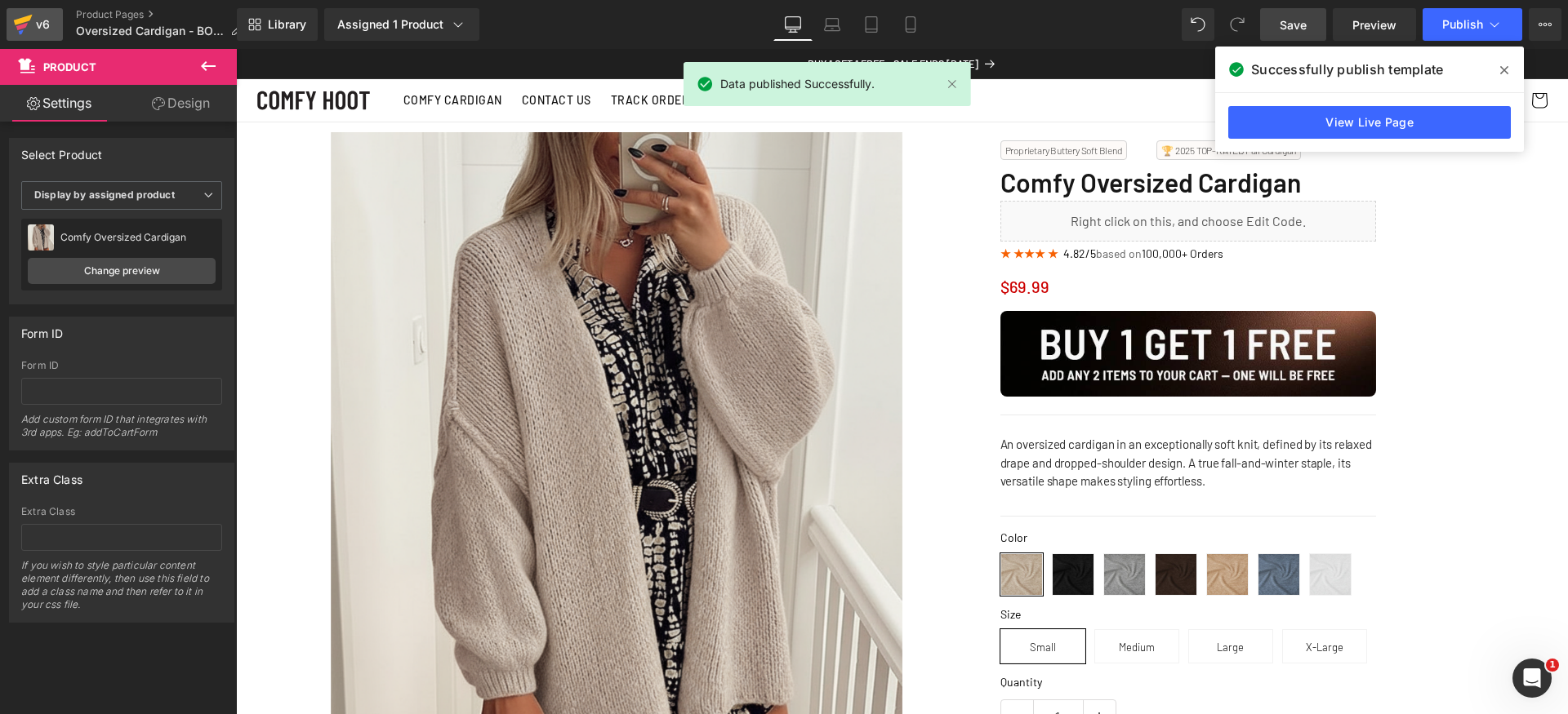
click at [39, 26] on div "v6" at bounding box center [44, 25] width 21 height 21
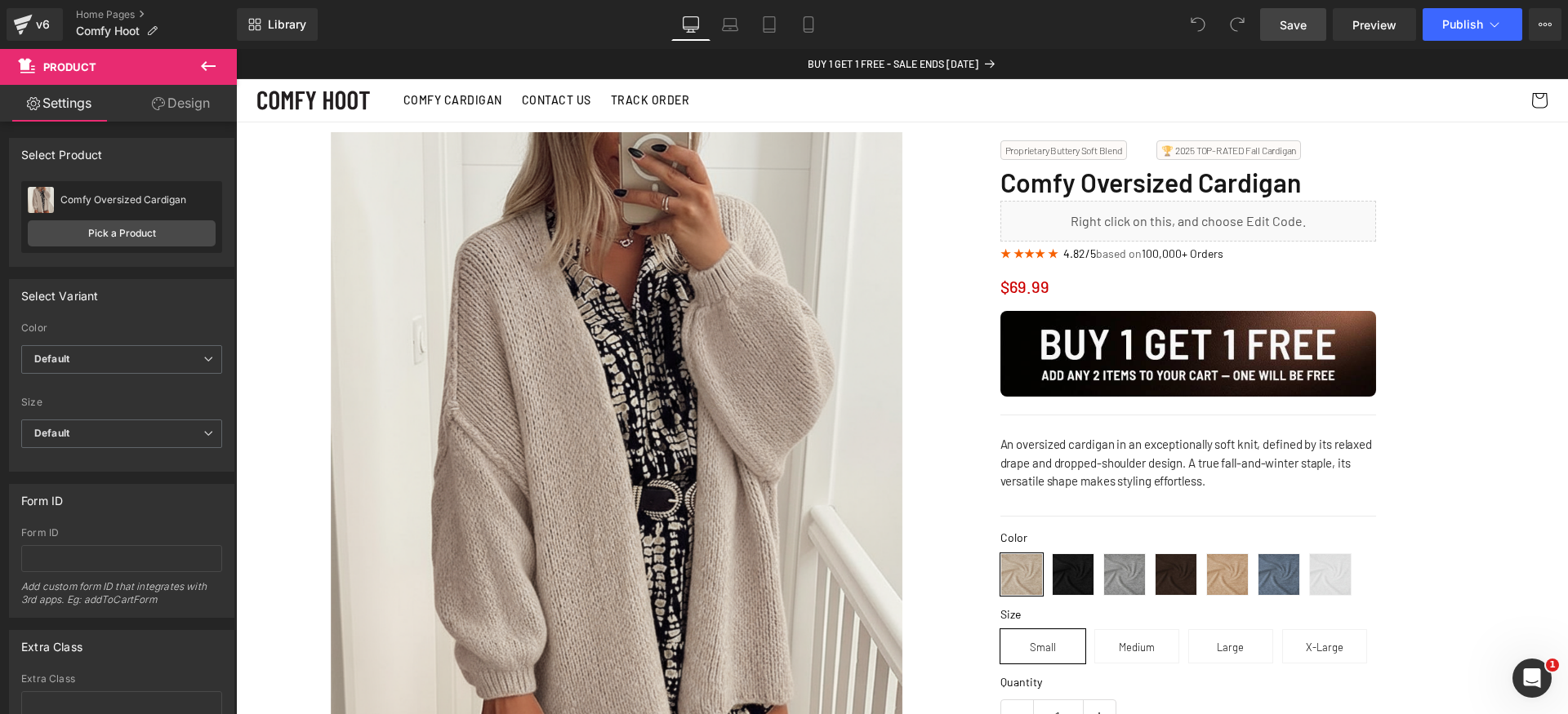
click at [1290, 29] on span "Save" at bounding box center [1294, 25] width 26 height 17
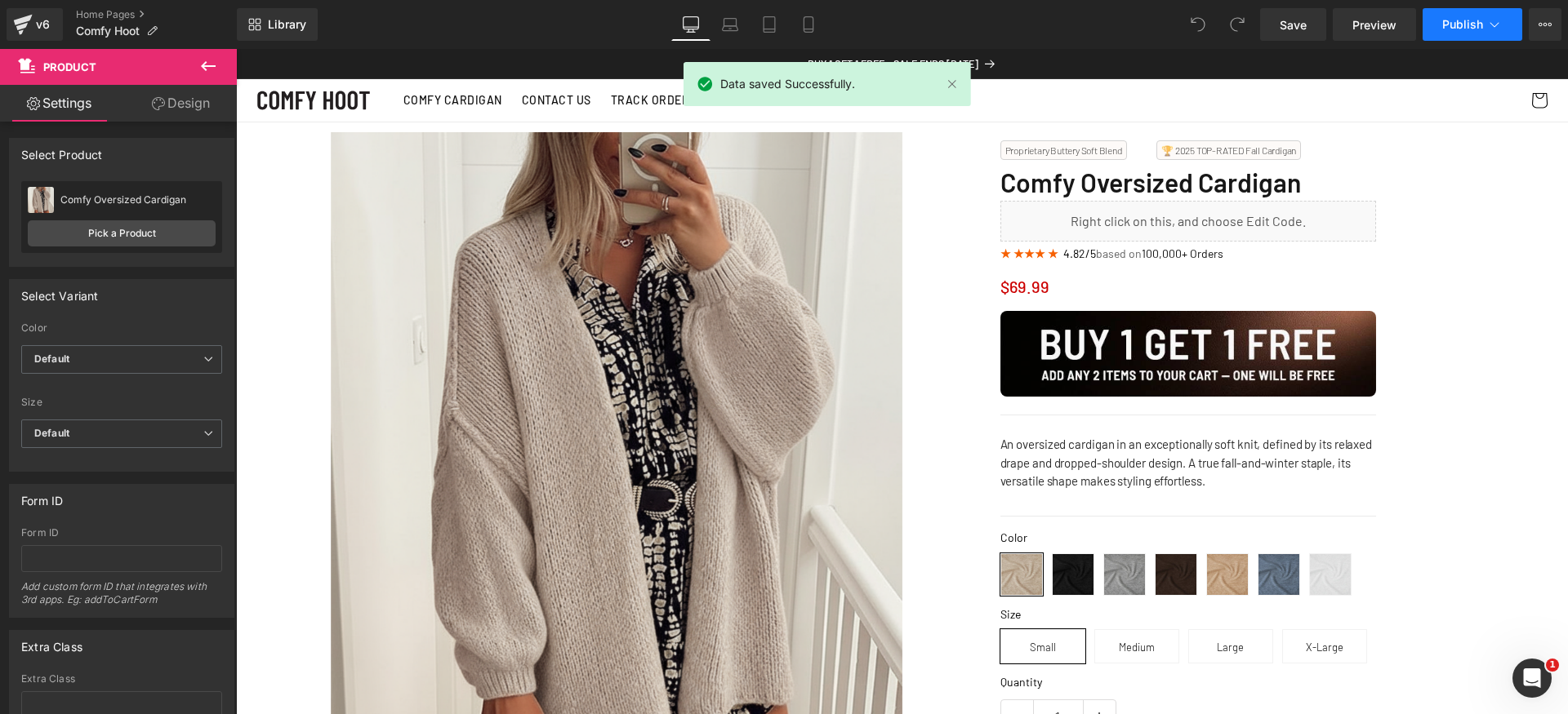
click at [1465, 16] on button "Publish" at bounding box center [1472, 25] width 99 height 33
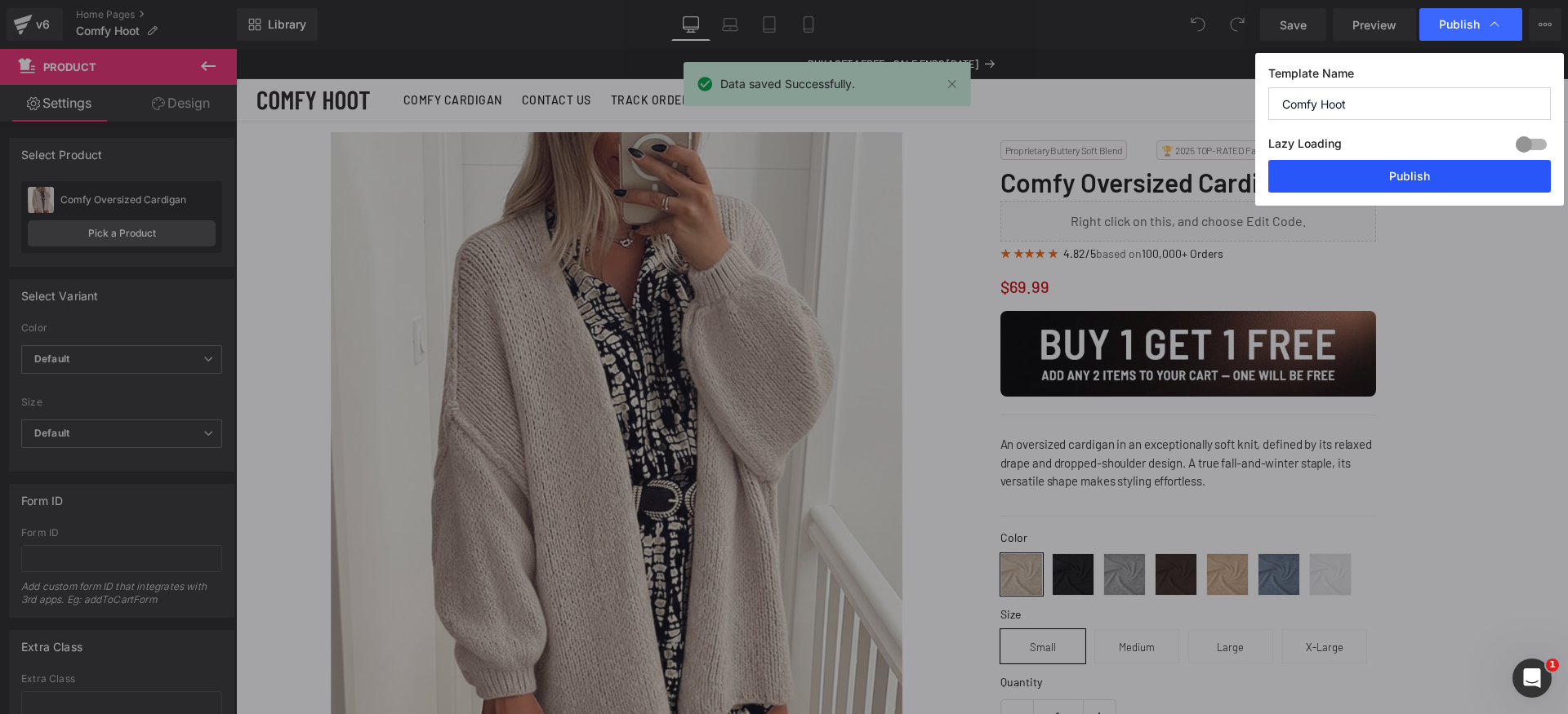
click at [1454, 175] on button "Publish" at bounding box center [1409, 176] width 283 height 33
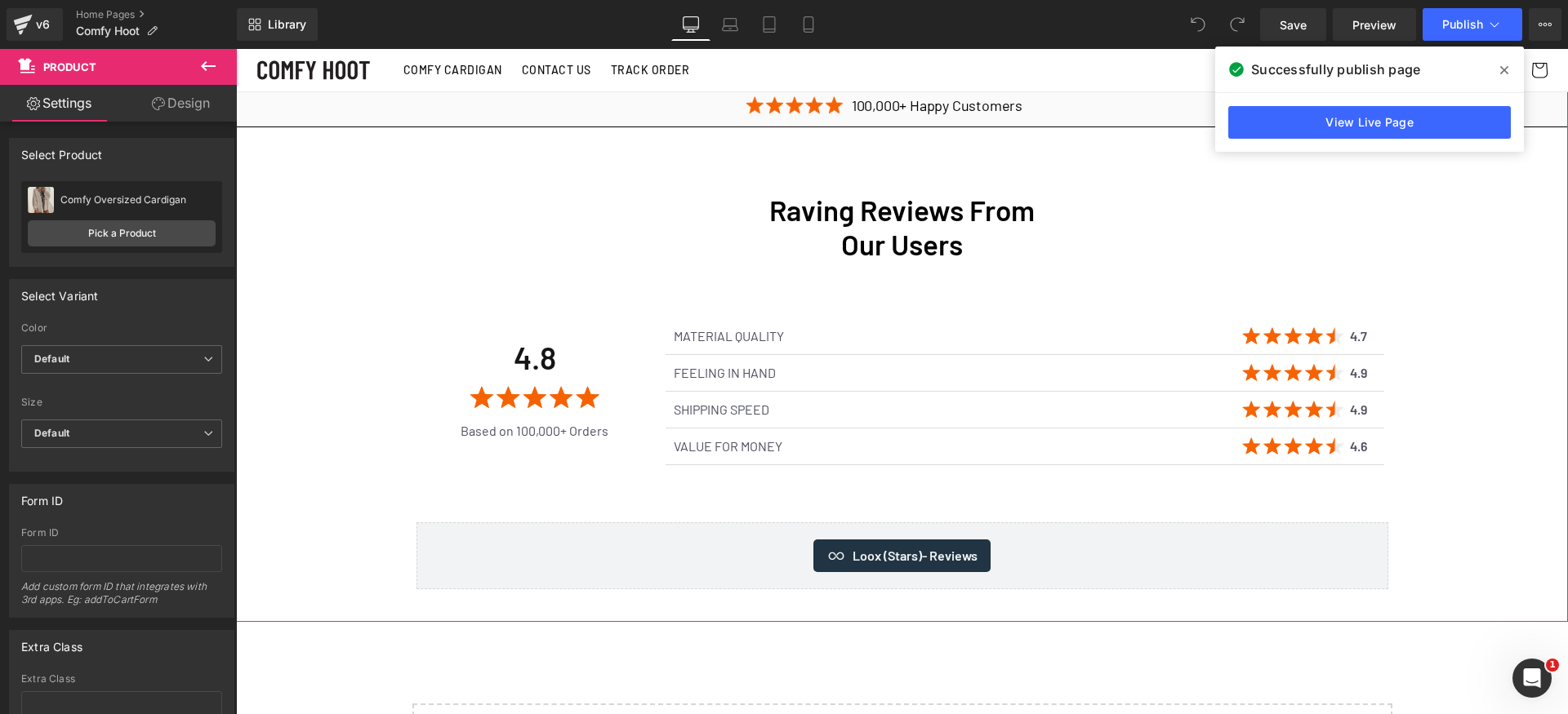
scroll to position [5097, 0]
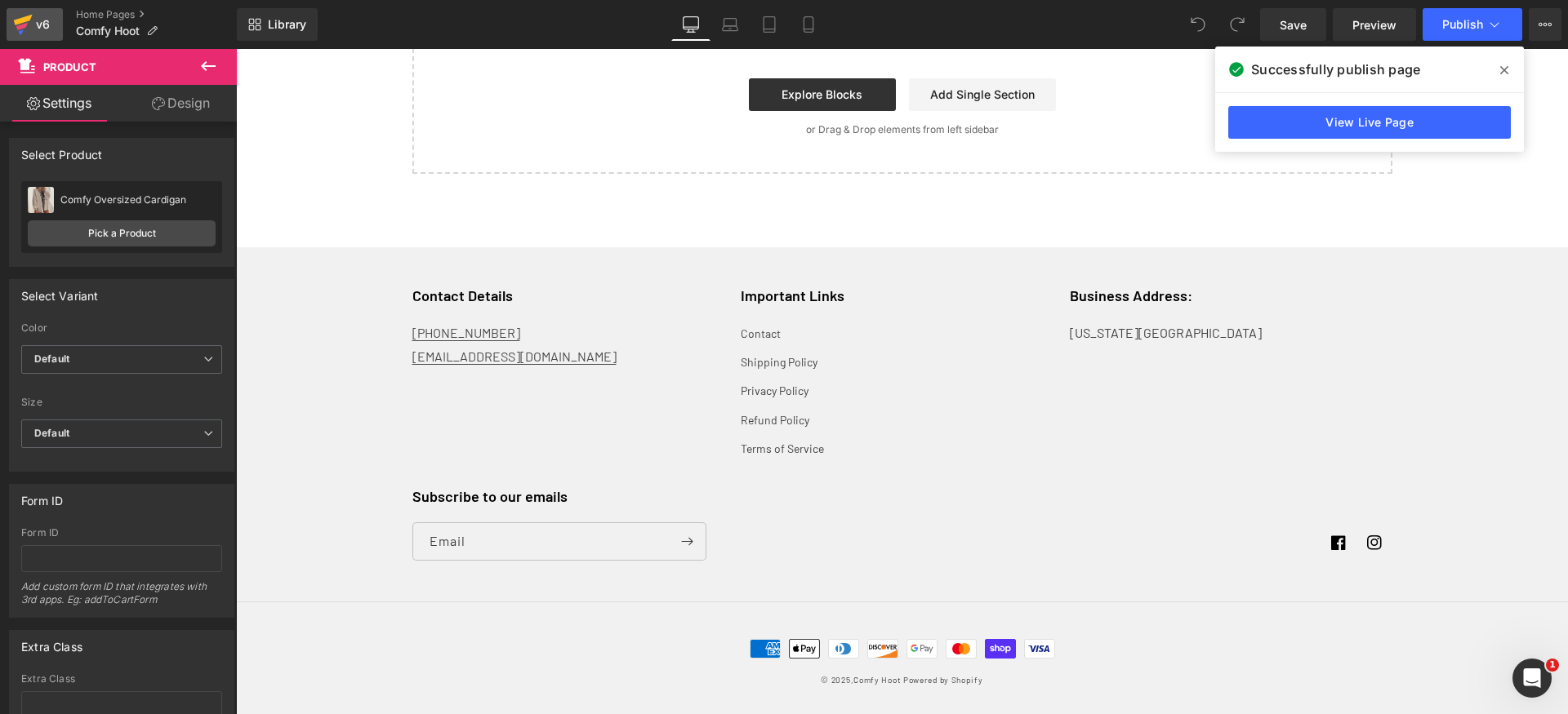
click at [49, 21] on div "v6" at bounding box center [44, 25] width 21 height 21
